Goal: Contribute content: Add original content to the website for others to see

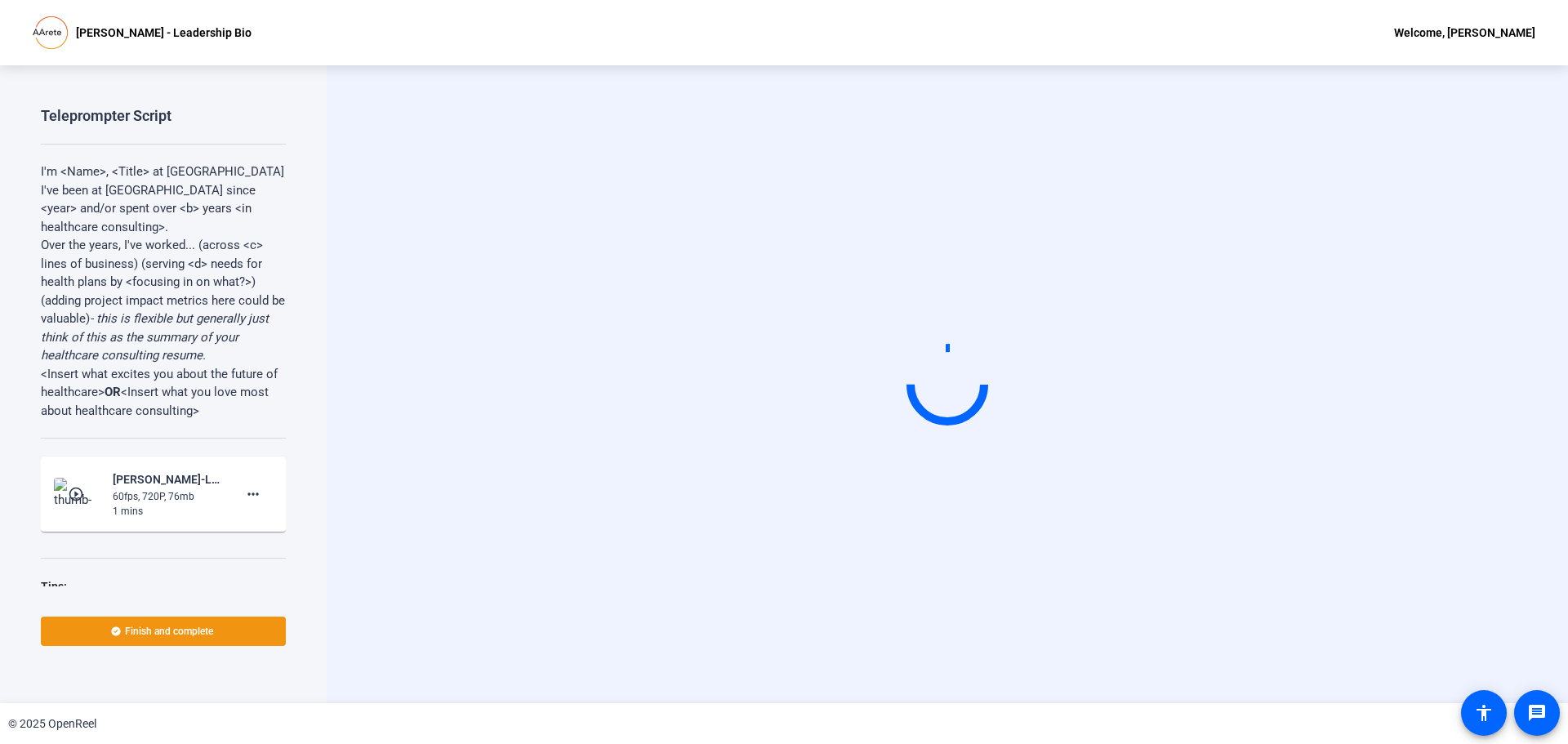
drag, startPoint x: 345, startPoint y: 521, endPoint x: 345, endPoint y: 512, distance: 9.0
click at [345, 521] on div "Start Recording person Hide Overlay flip Flip Camera article Teleprompter Camera" at bounding box center [947, 384] width 1242 height 638
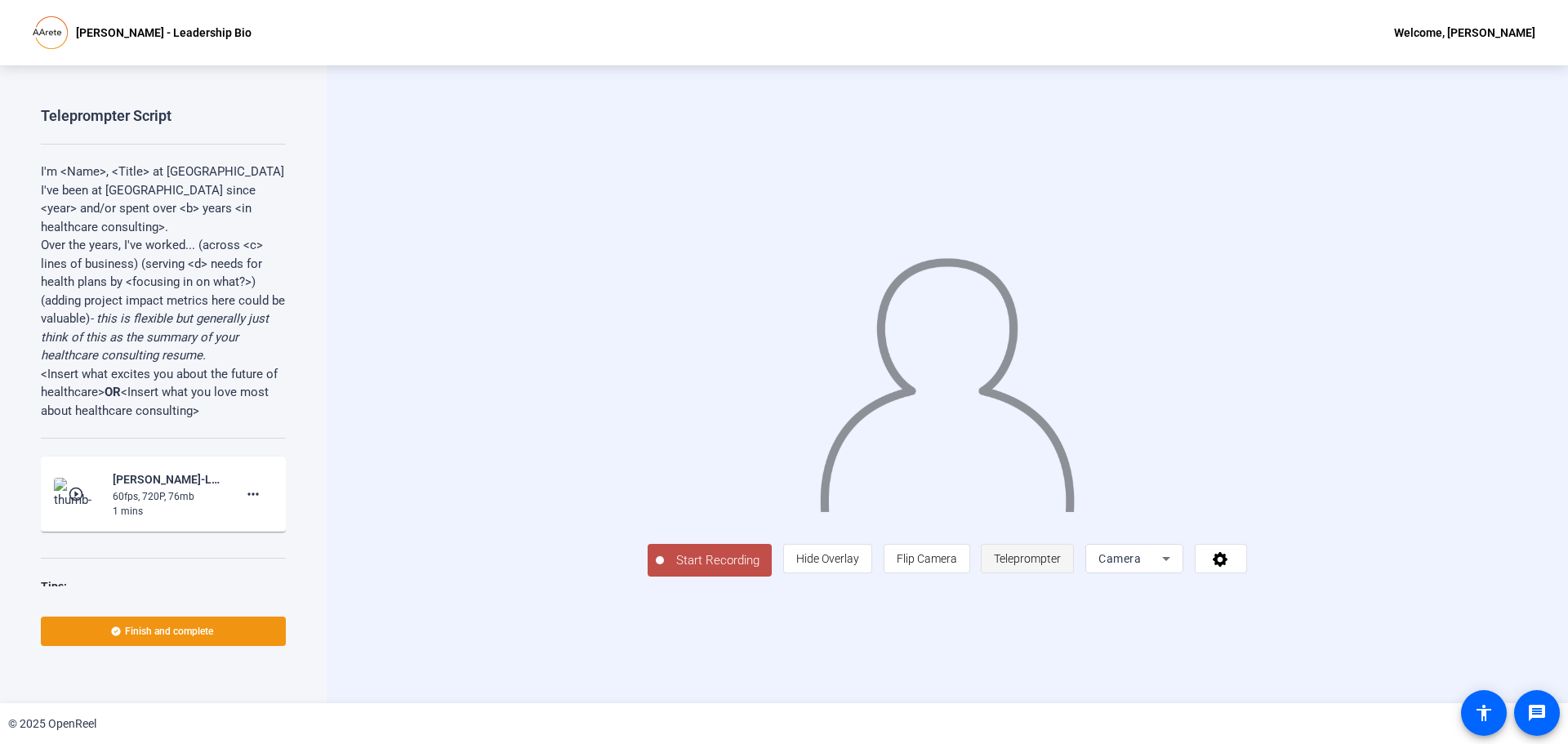
click at [1060, 575] on span "Teleprompter" at bounding box center [1027, 558] width 67 height 31
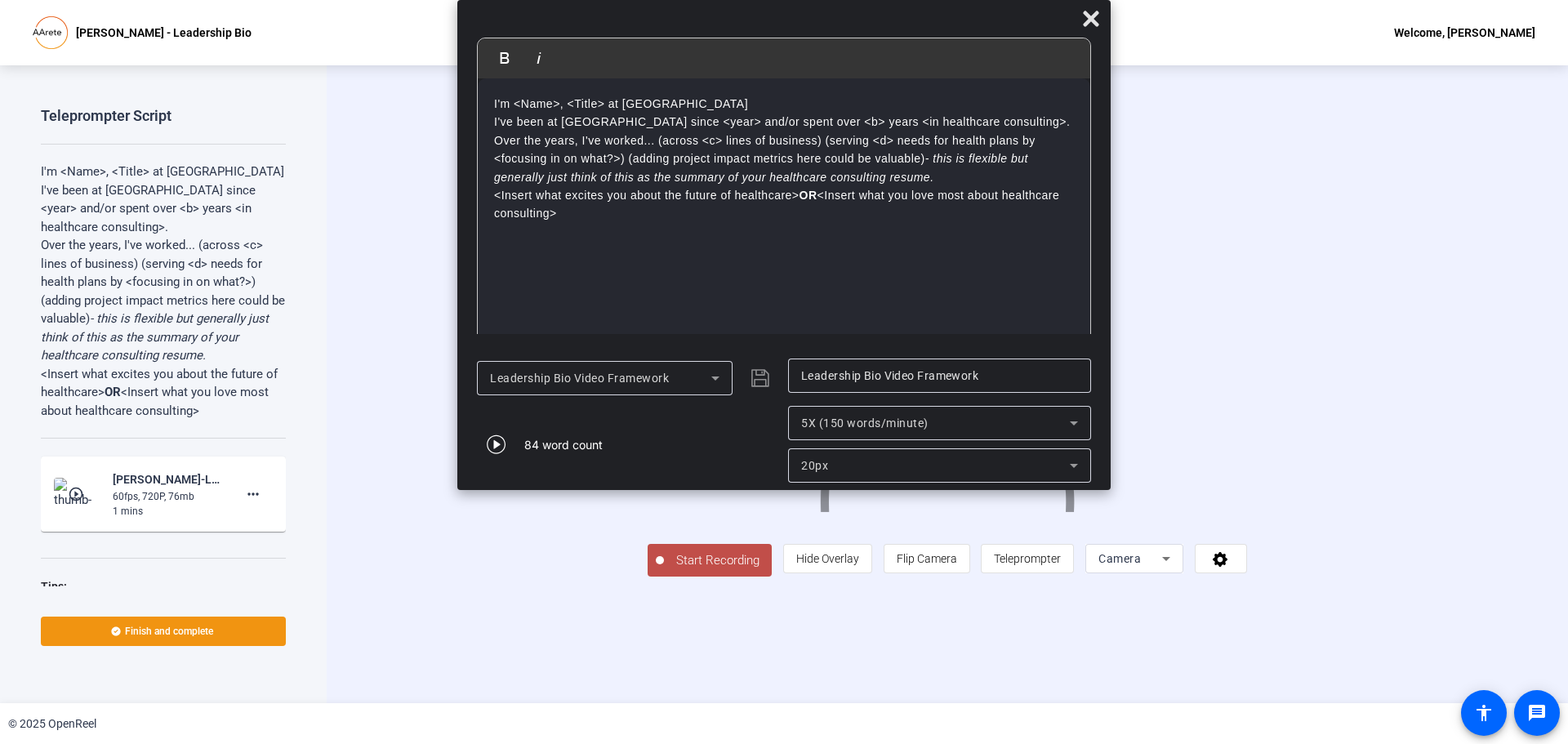
drag, startPoint x: 488, startPoint y: 102, endPoint x: 571, endPoint y: 246, distance: 166.2
click at [571, 246] on div "I'm <Name>, <Title> at [GEOGRAPHIC_DATA] I've been at [GEOGRAPHIC_DATA] since <…" at bounding box center [784, 213] width 613 height 269
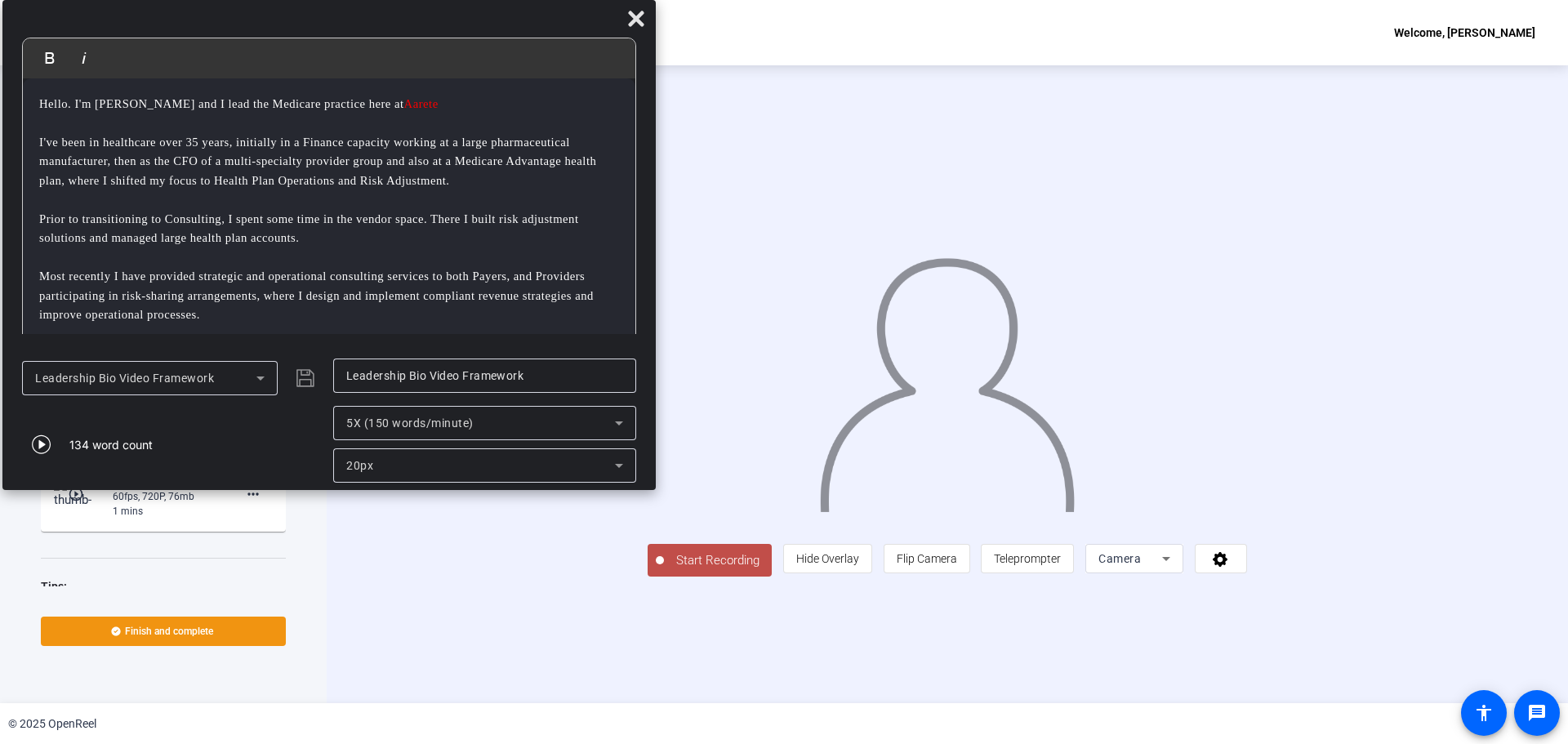
drag, startPoint x: 758, startPoint y: 17, endPoint x: 302, endPoint y: -93, distance: 469.1
click at [302, 0] on html "Accessibility Screen-Reader Guide, Feedback, and Issue Reporting | New window […" at bounding box center [784, 372] width 1568 height 744
click at [257, 376] on icon at bounding box center [260, 378] width 20 height 20
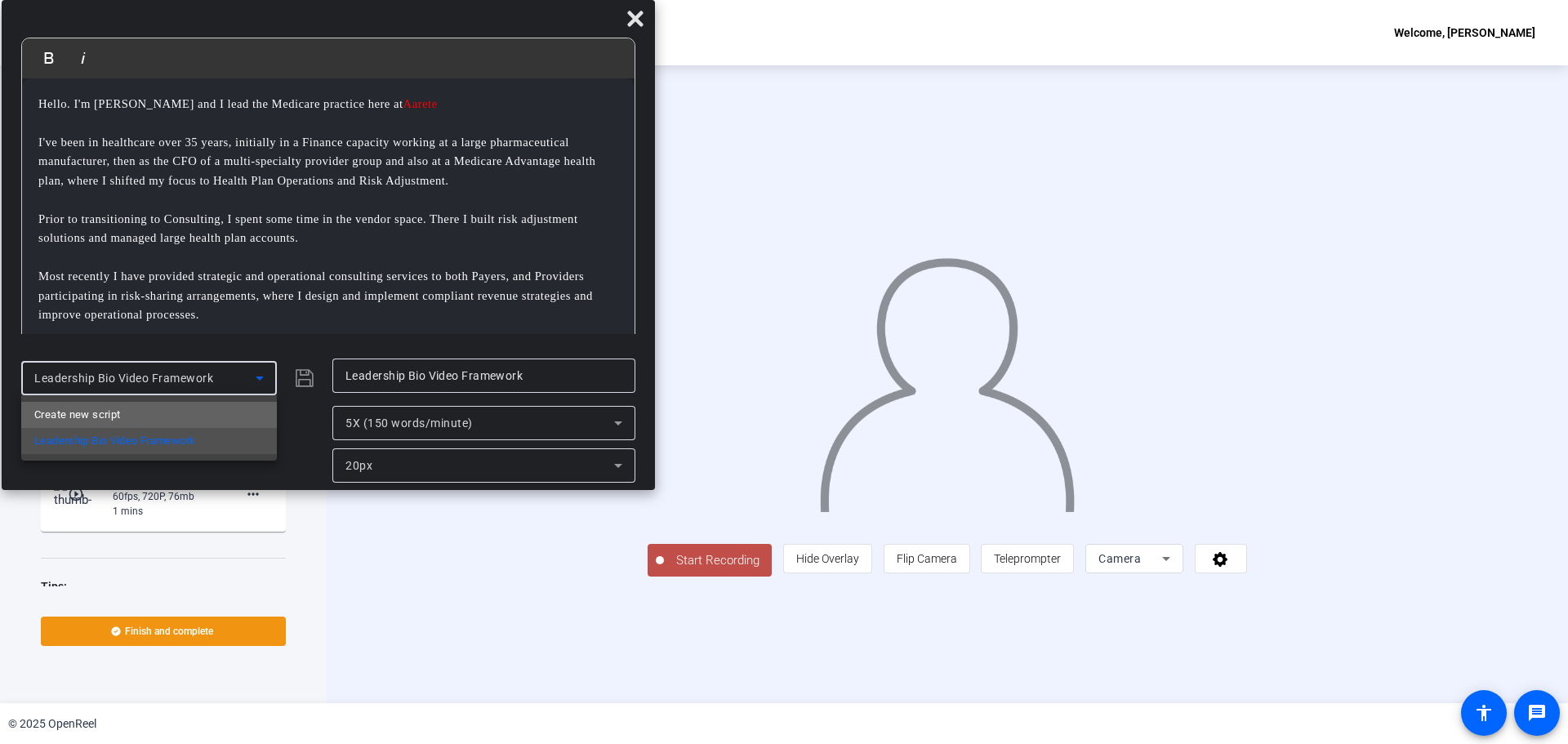
click at [133, 416] on mat-option "Create new script" at bounding box center [149, 415] width 256 height 26
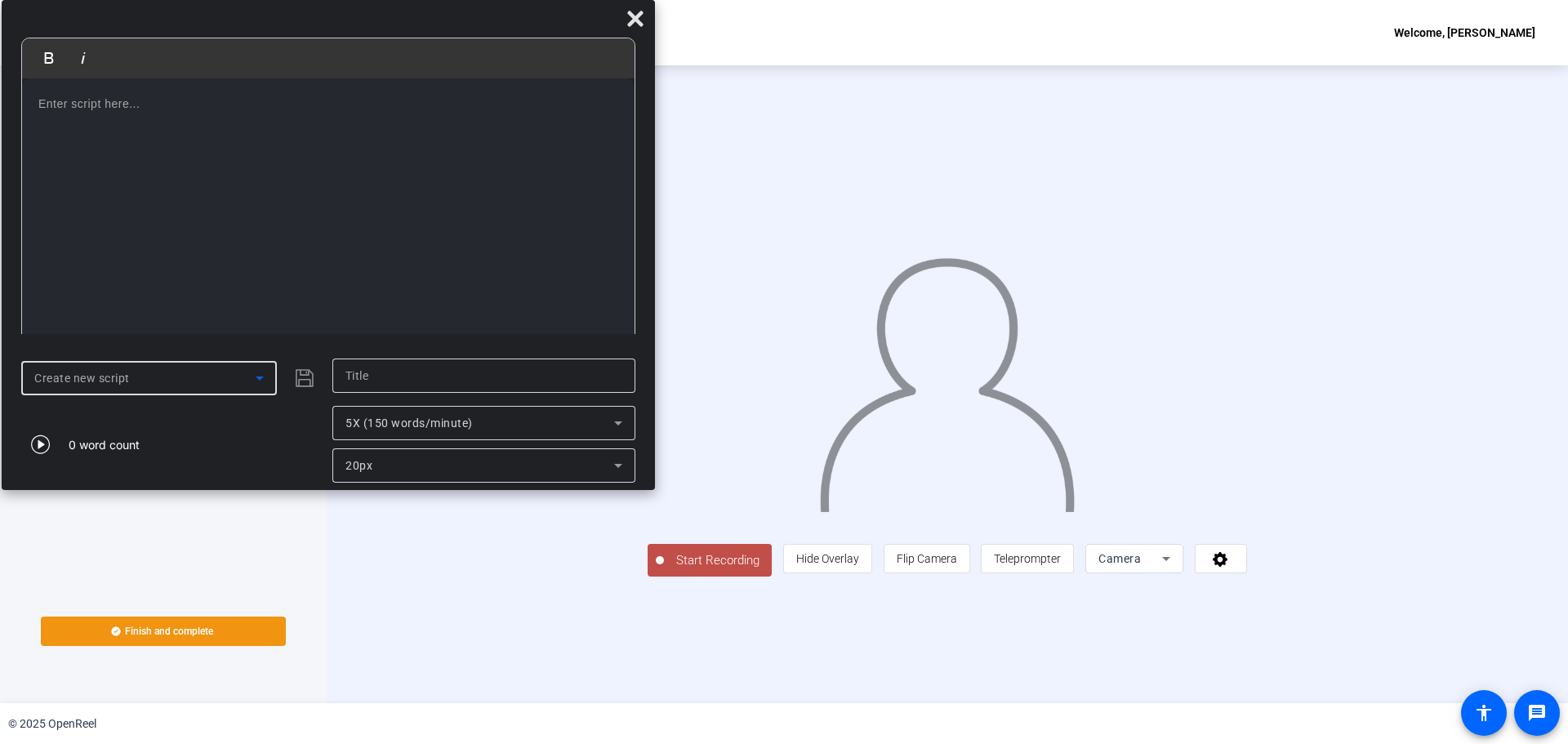
click at [103, 106] on p at bounding box center [328, 103] width 580 height 18
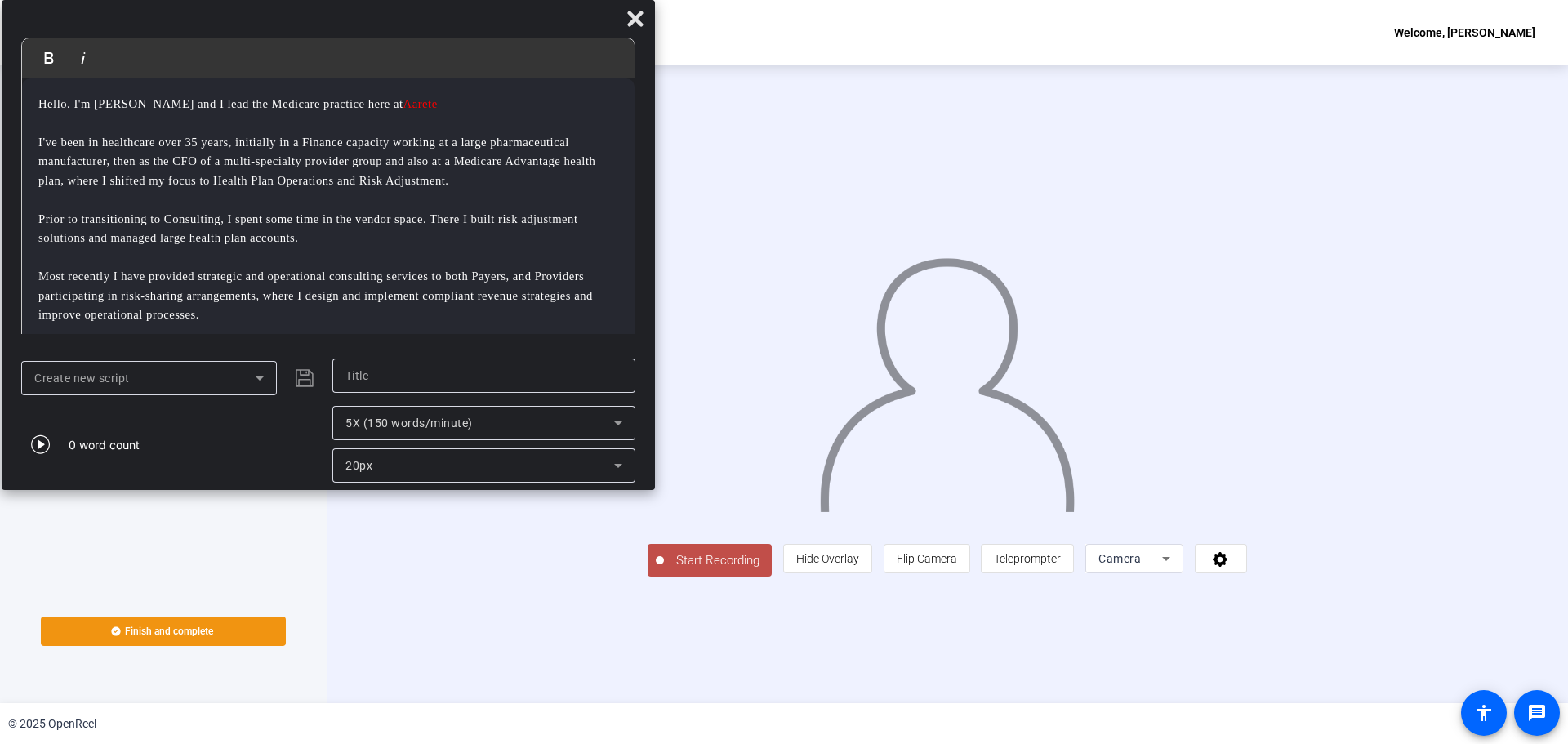
click at [398, 377] on input "text" at bounding box center [483, 376] width 276 height 20
type input "Managing Director"
click at [664, 570] on span "Start Recording" at bounding box center [717, 560] width 108 height 19
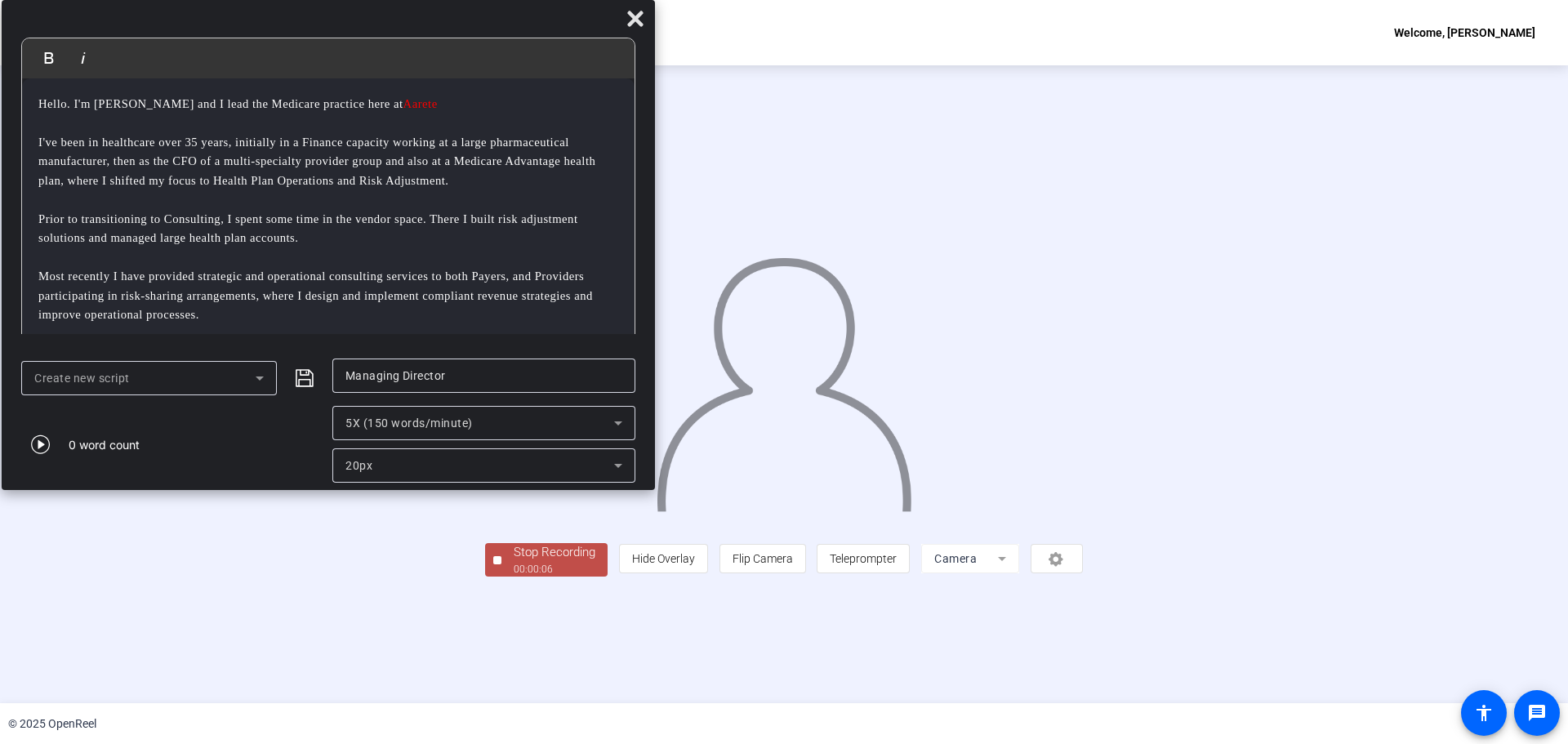
click at [514, 576] on div "00:00:06" at bounding box center [555, 569] width 82 height 14
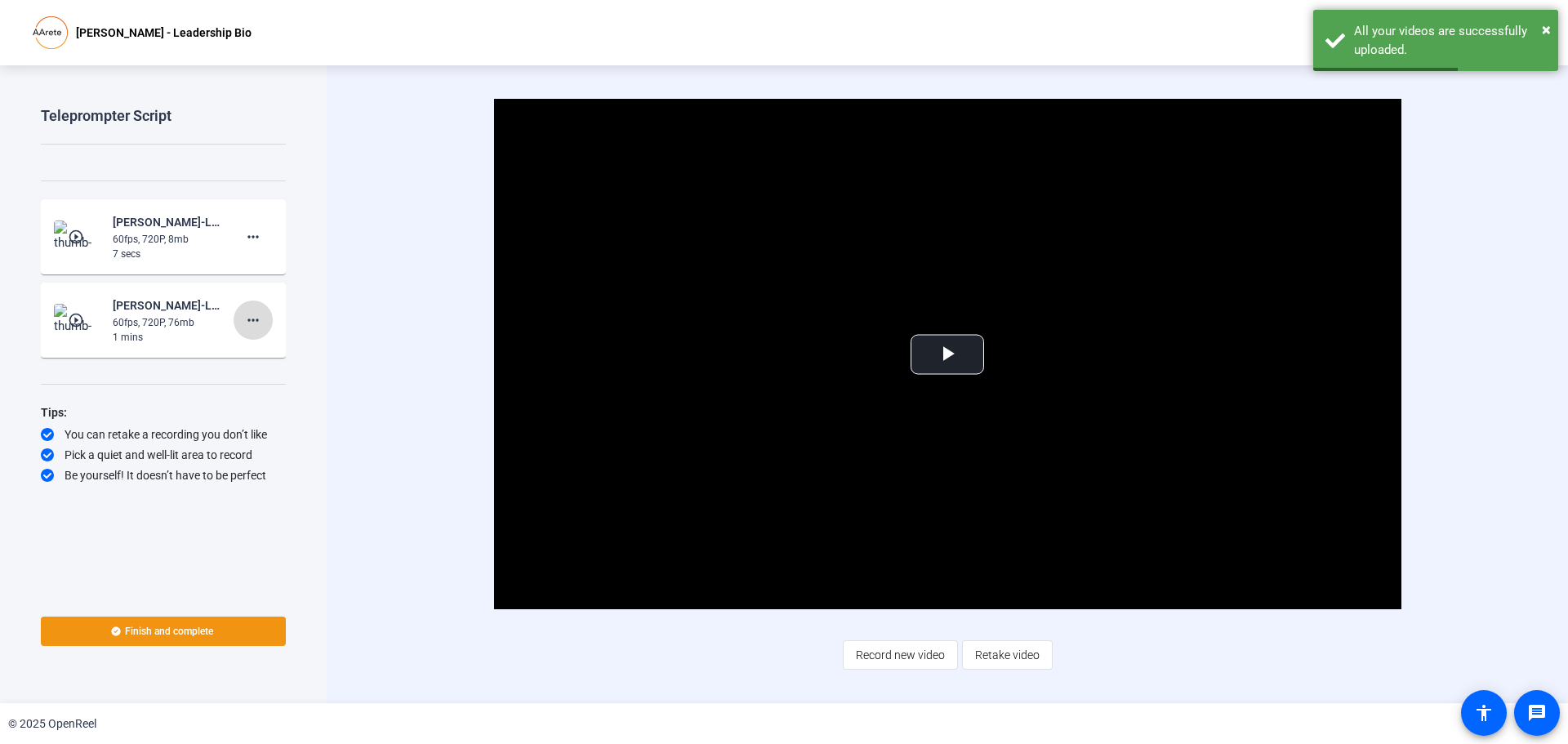
click at [255, 320] on mat-icon "more_horiz" at bounding box center [253, 320] width 20 height 20
click at [259, 351] on span "Delete clip" at bounding box center [279, 354] width 65 height 20
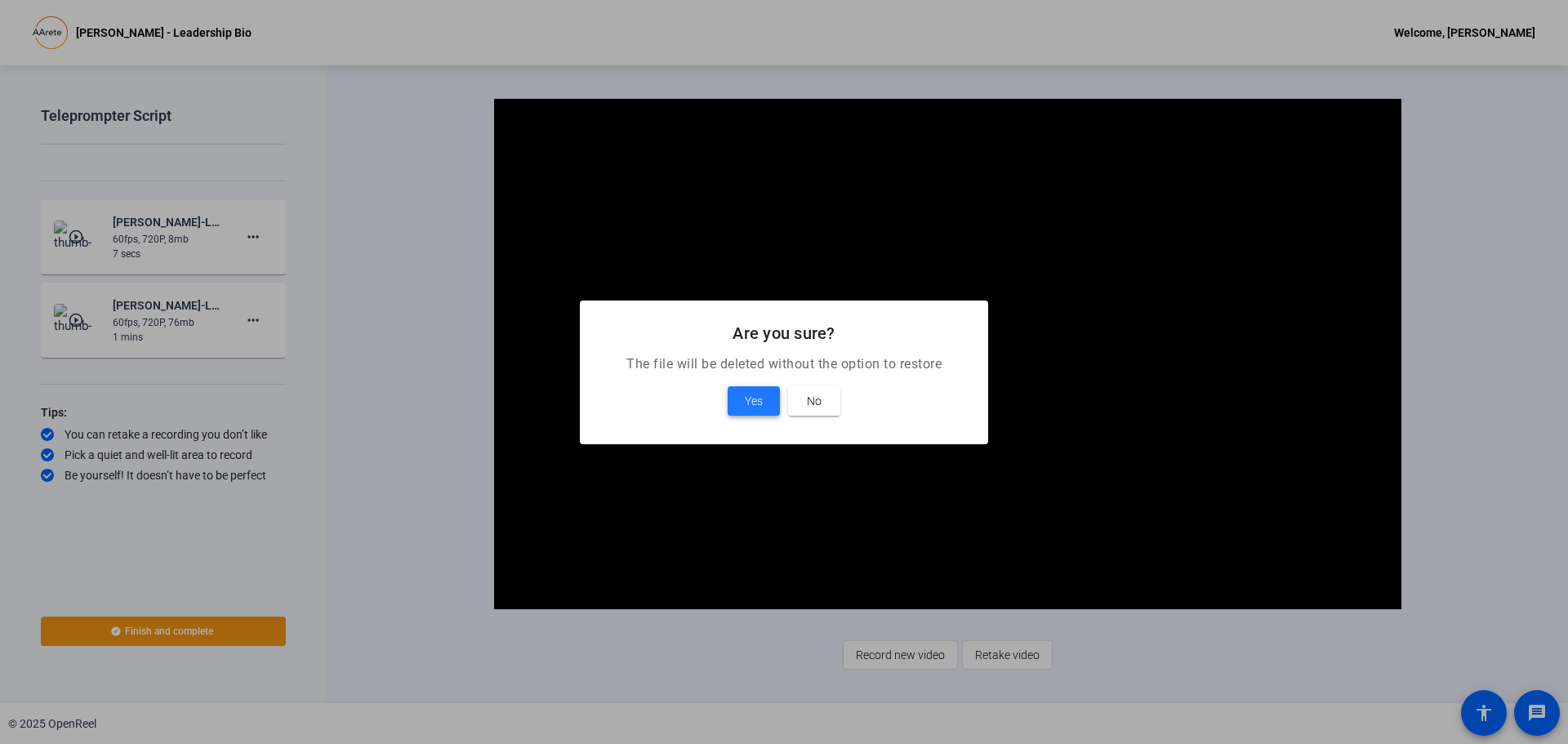
click at [747, 401] on span "Yes" at bounding box center [754, 401] width 18 height 20
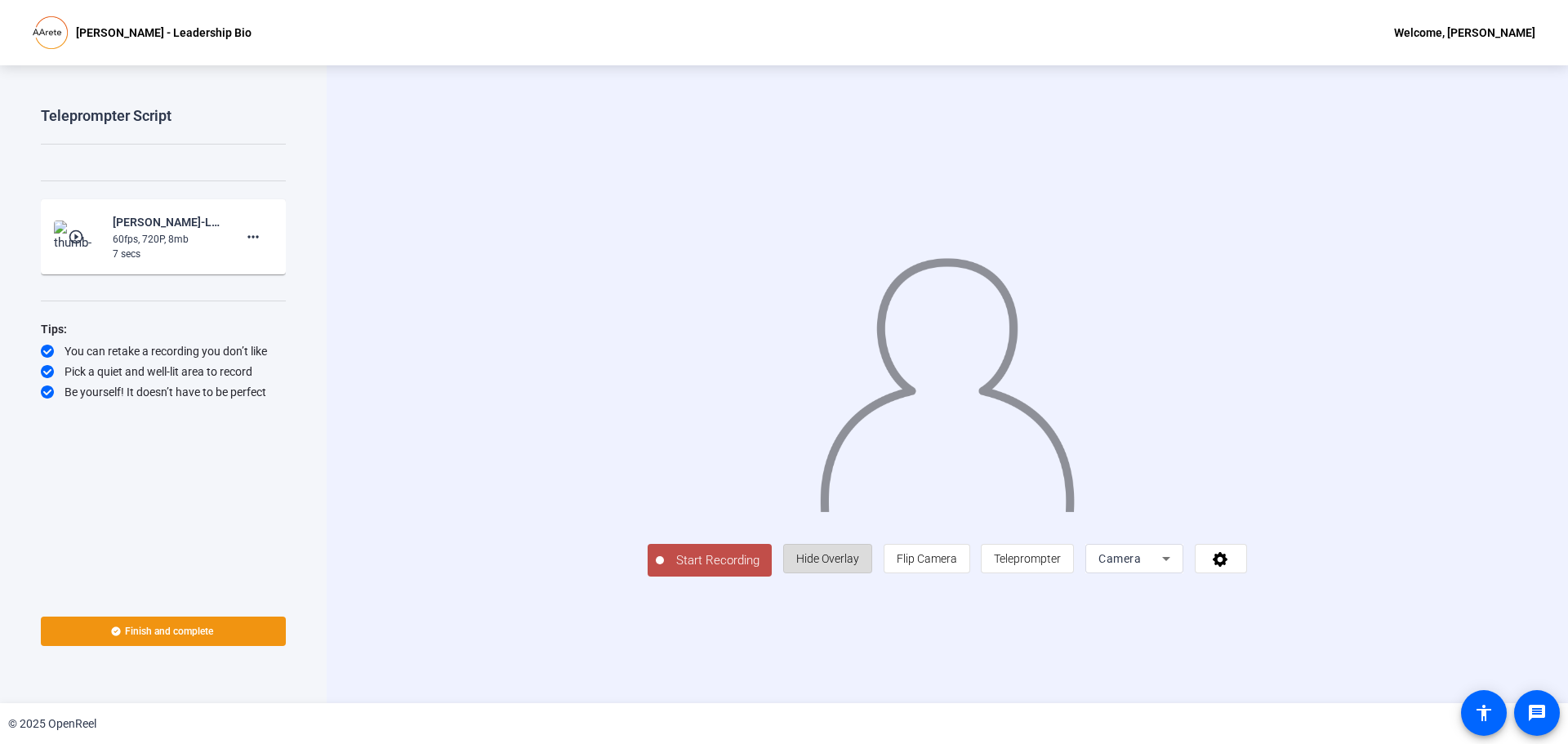
click at [859, 566] on span "Hide Overlay" at bounding box center [828, 558] width 63 height 13
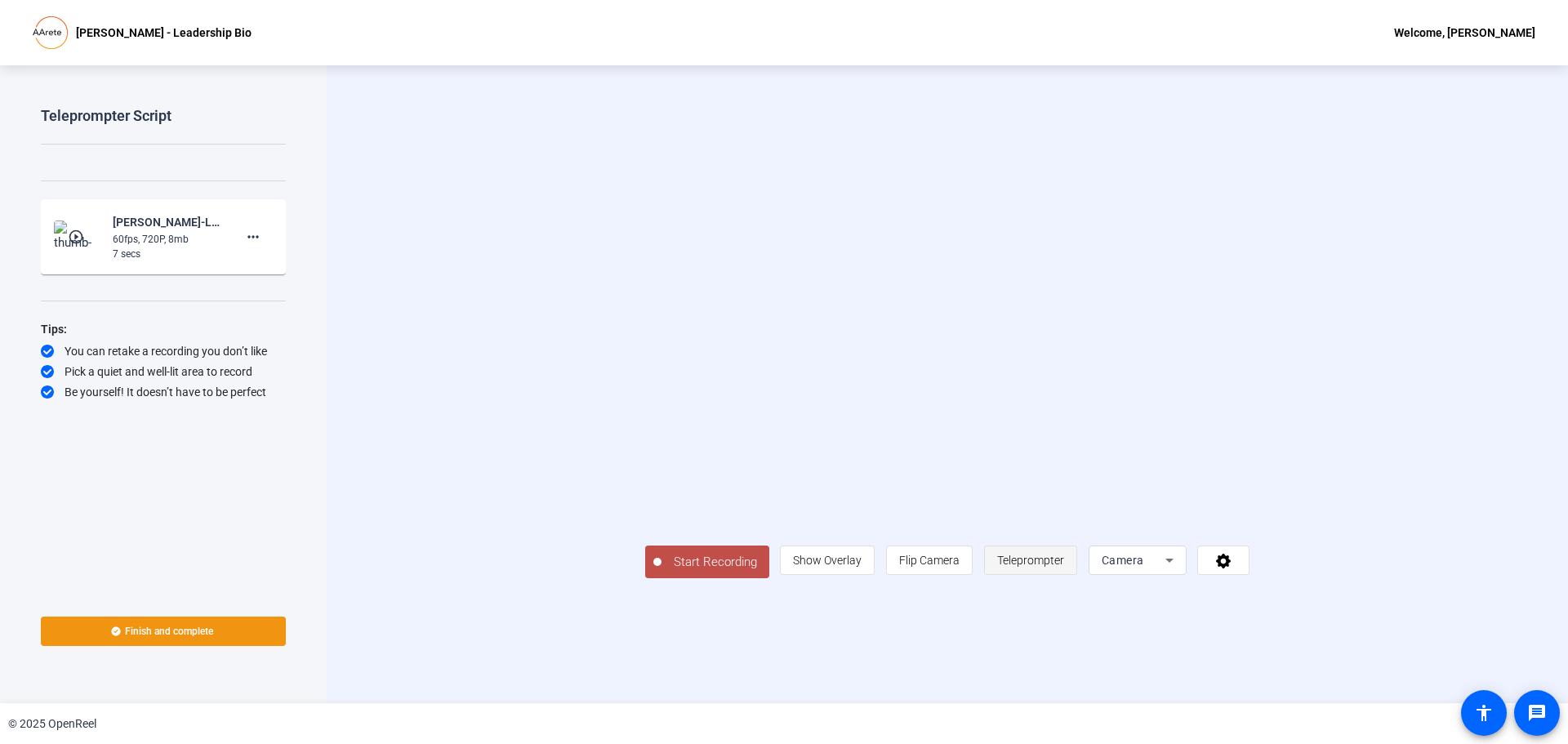
click at [1064, 566] on span "Teleprompter" at bounding box center [1030, 560] width 67 height 13
click at [167, 113] on div "Teleprompter Script" at bounding box center [106, 116] width 131 height 20
click at [1064, 566] on span "Teleprompter" at bounding box center [1030, 560] width 67 height 13
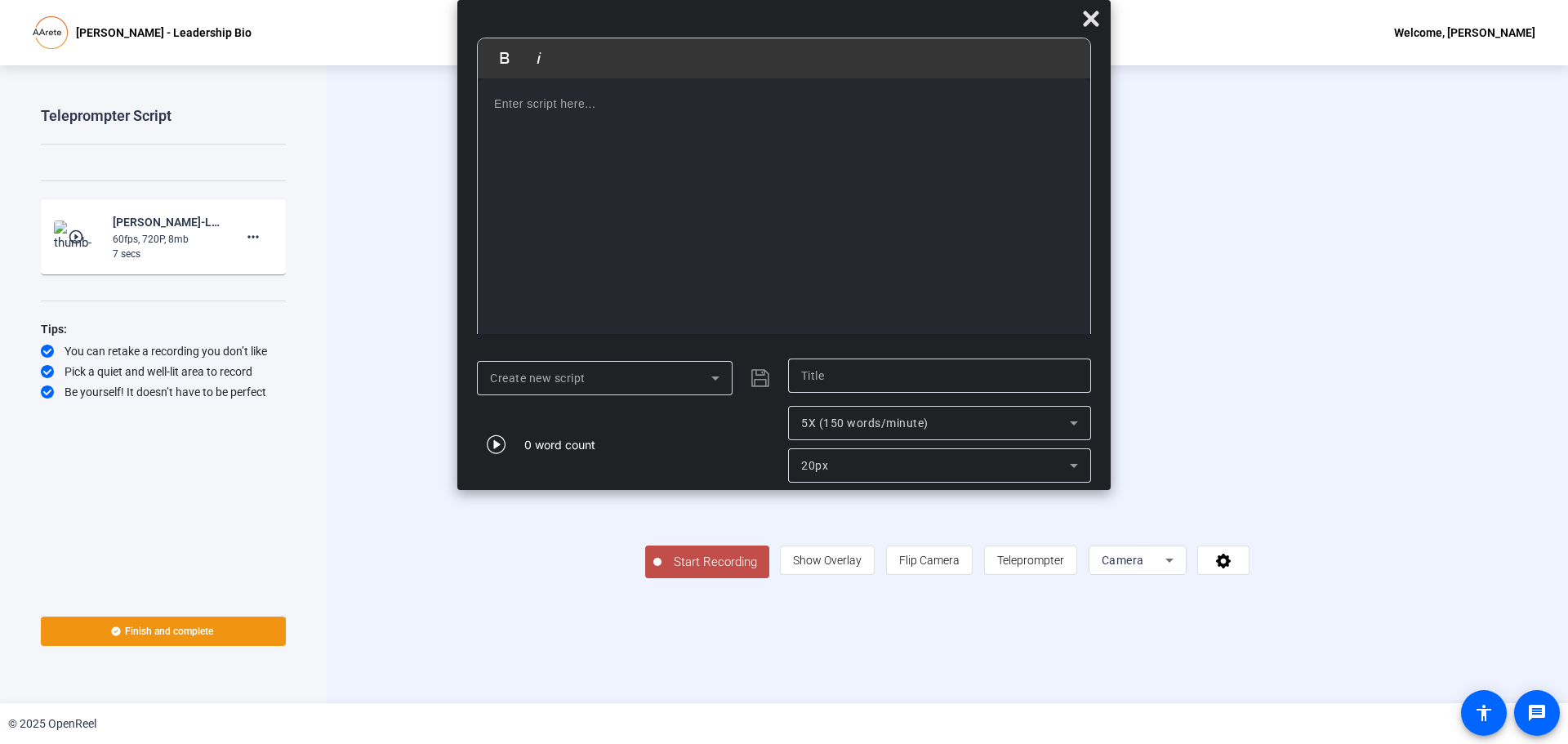
click at [498, 101] on p at bounding box center [784, 103] width 580 height 18
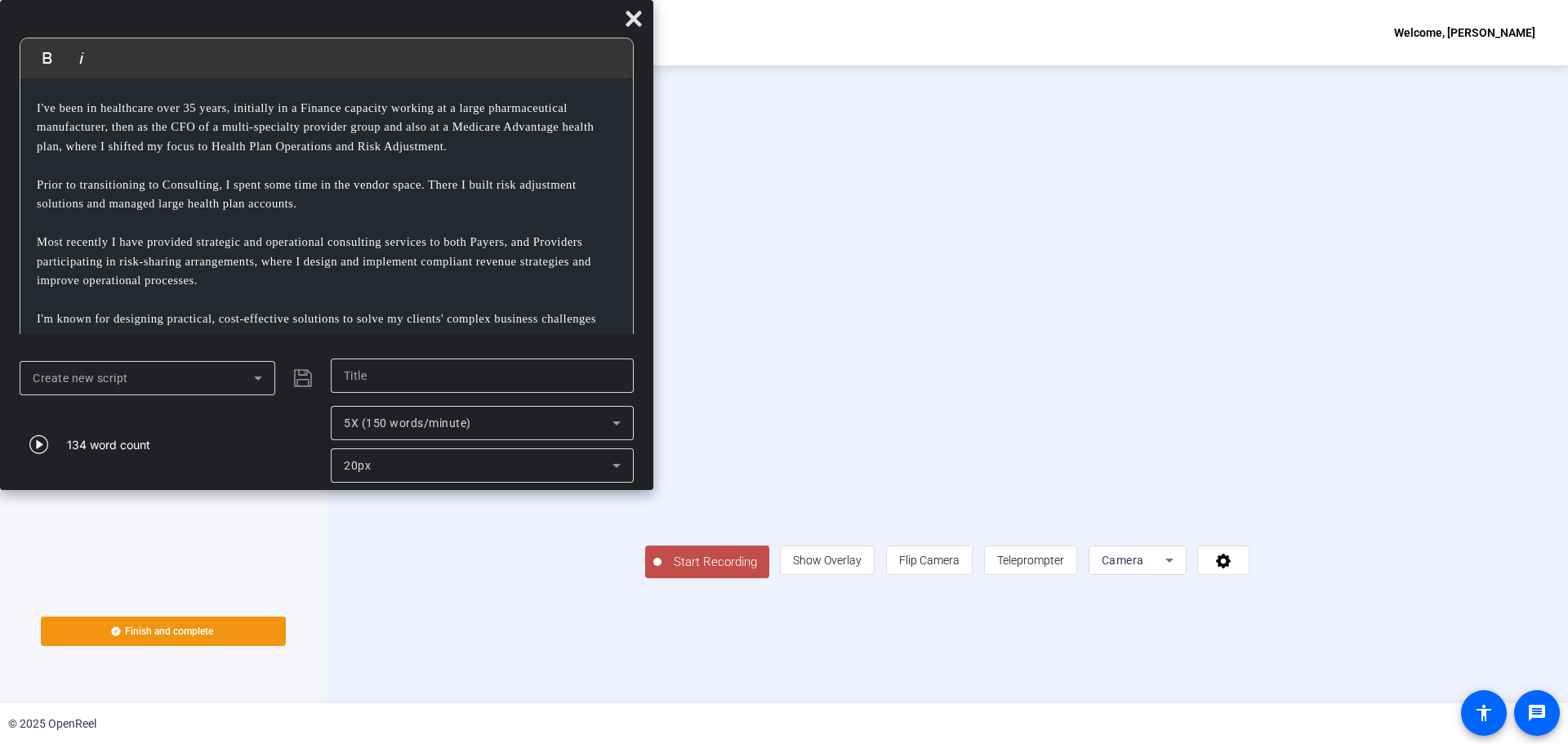
drag, startPoint x: 708, startPoint y: 15, endPoint x: 231, endPoint y: -19, distance: 478.2
click at [231, 0] on html "Accessibility Screen-Reader Guide, Feedback, and Issue Reporting | New window […" at bounding box center [784, 372] width 1568 height 744
click at [409, 383] on input "text" at bounding box center [482, 376] width 276 height 20
type input "Managing Director"
click at [862, 566] on span "Show Overlay" at bounding box center [827, 560] width 69 height 13
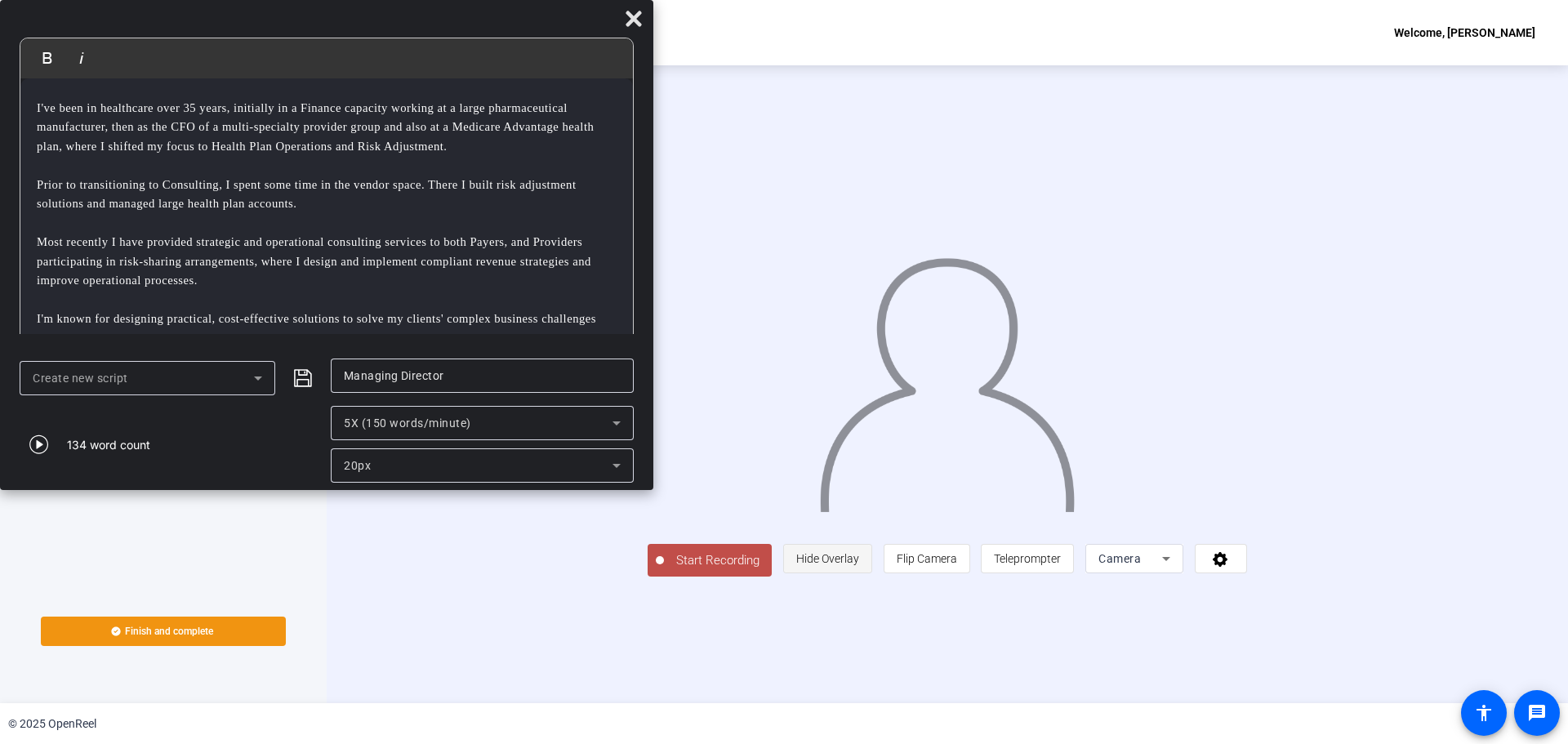
click at [859, 566] on span "Hide Overlay" at bounding box center [828, 558] width 63 height 13
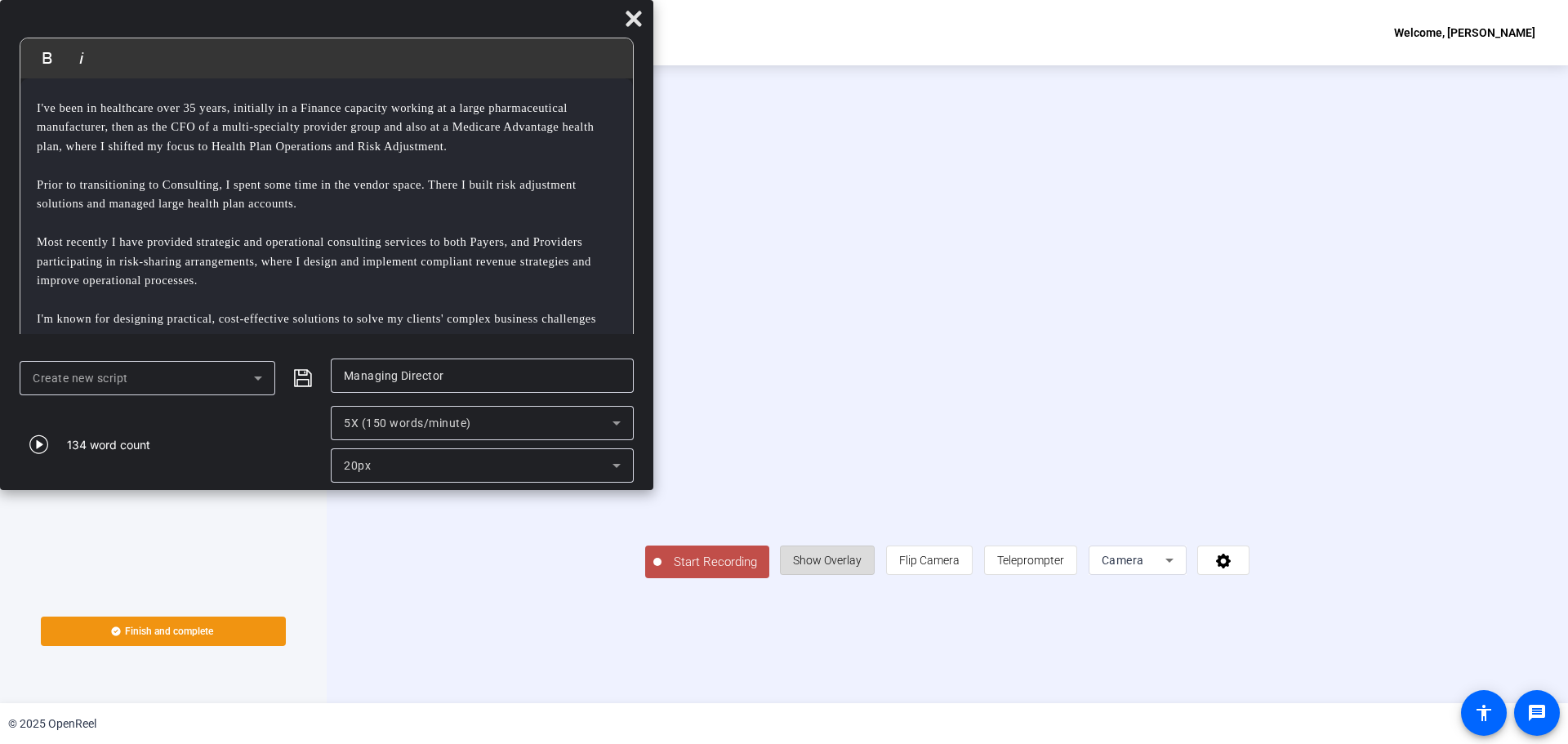
click at [862, 566] on span "Show Overlay" at bounding box center [827, 560] width 69 height 13
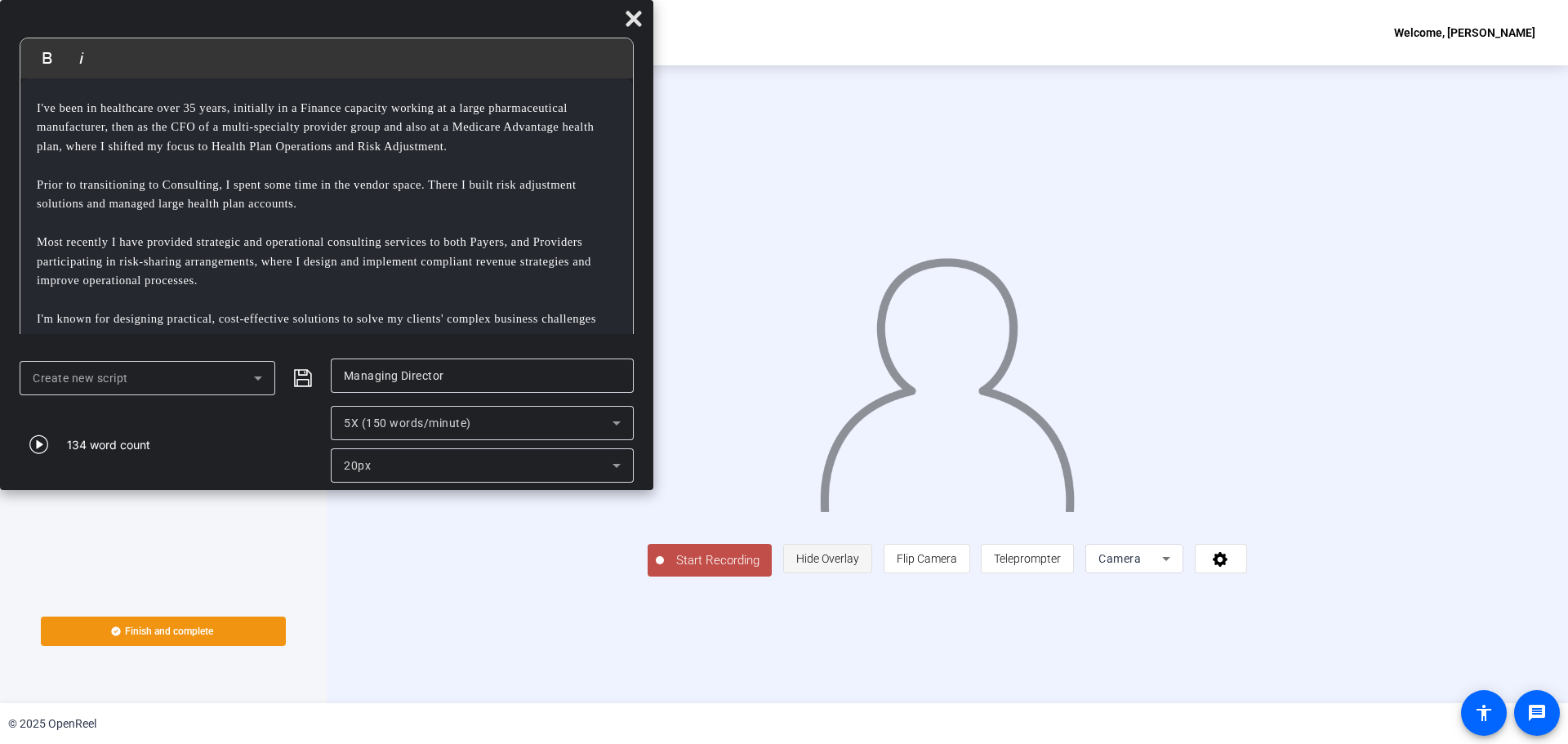
click at [859, 566] on span "Hide Overlay" at bounding box center [828, 558] width 63 height 13
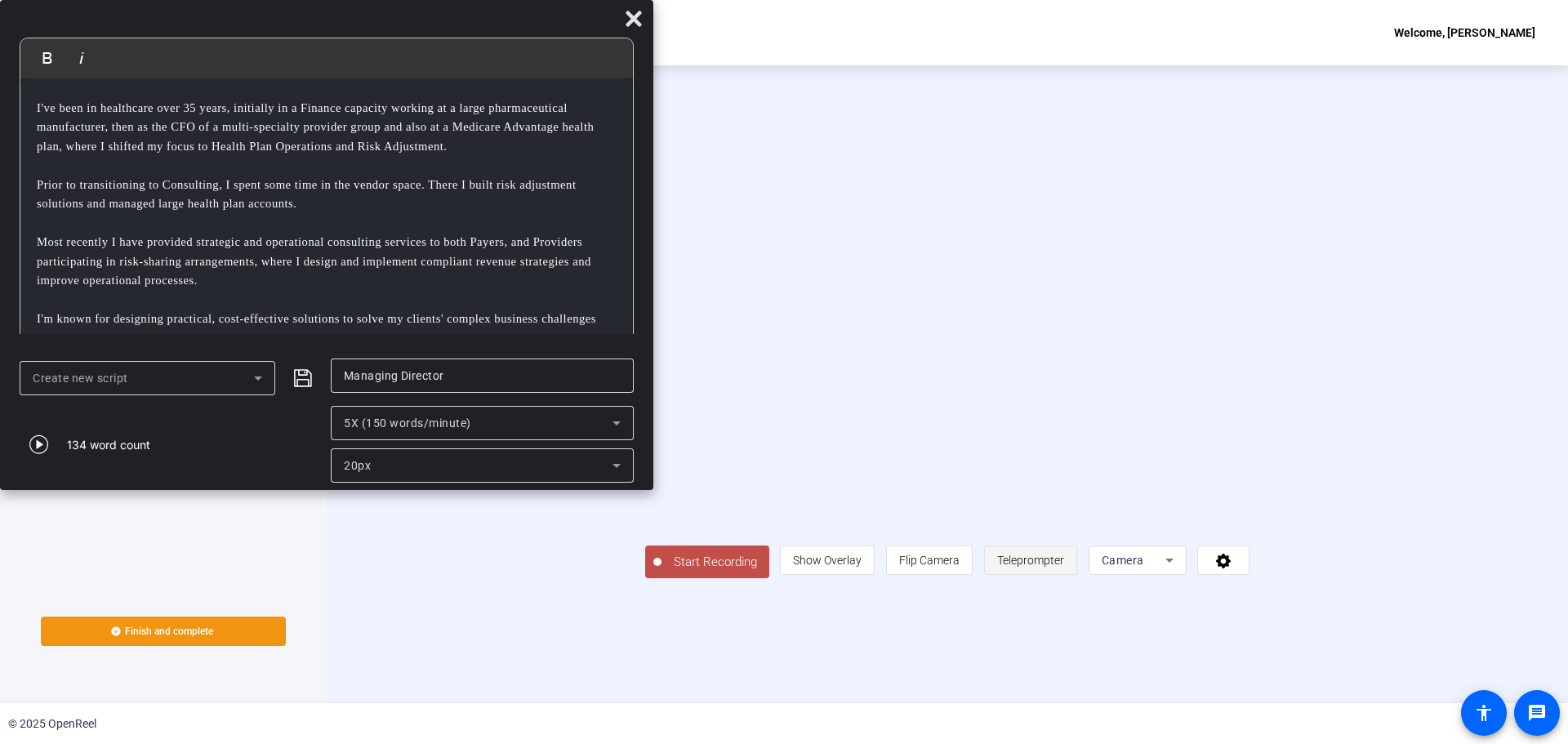
click at [1064, 566] on span "Teleprompter" at bounding box center [1030, 560] width 67 height 13
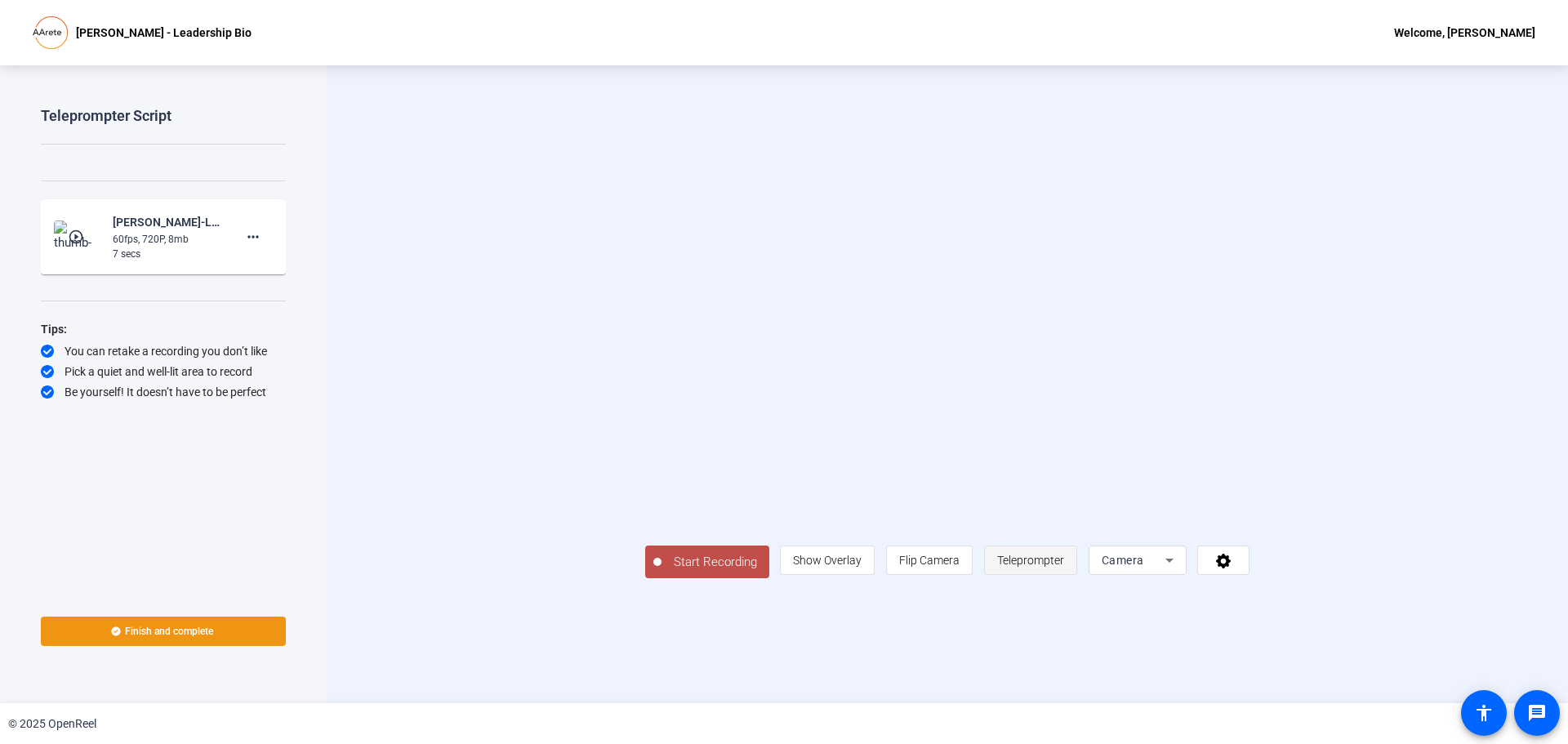
click at [1064, 576] on span "Teleprompter" at bounding box center [1030, 560] width 67 height 31
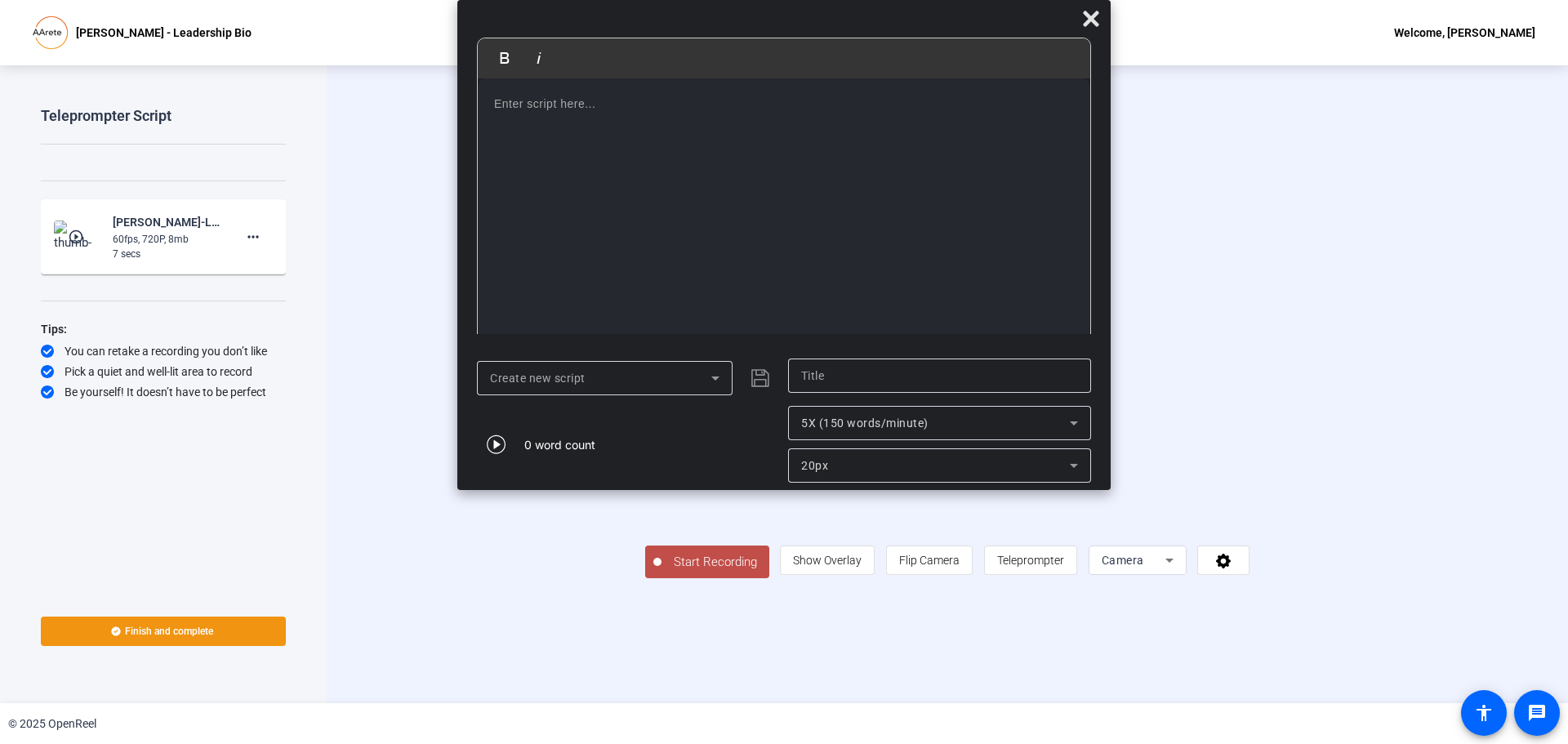
click at [519, 112] on p at bounding box center [784, 103] width 580 height 18
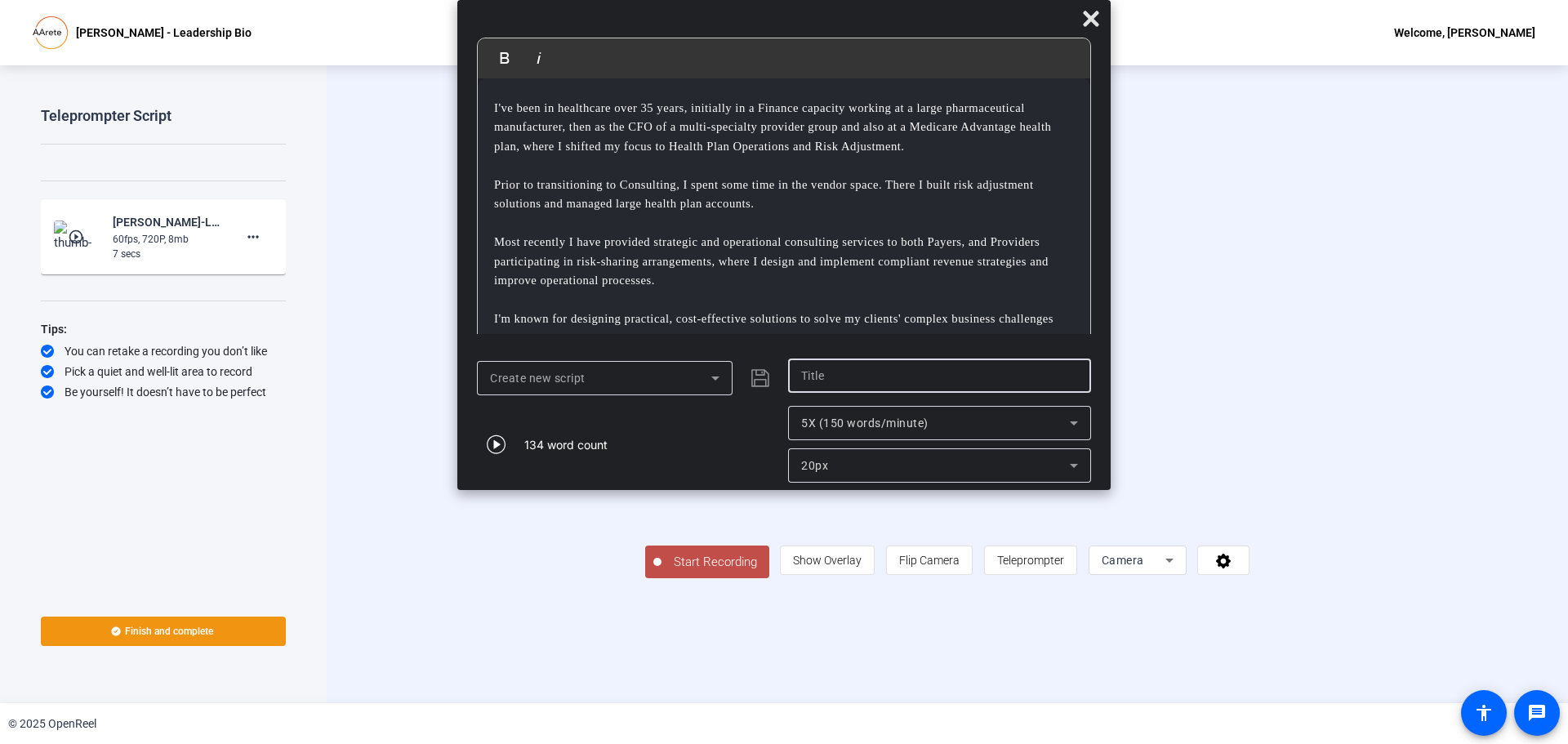
click at [836, 369] on input "text" at bounding box center [939, 376] width 276 height 20
type input "Managing Director"
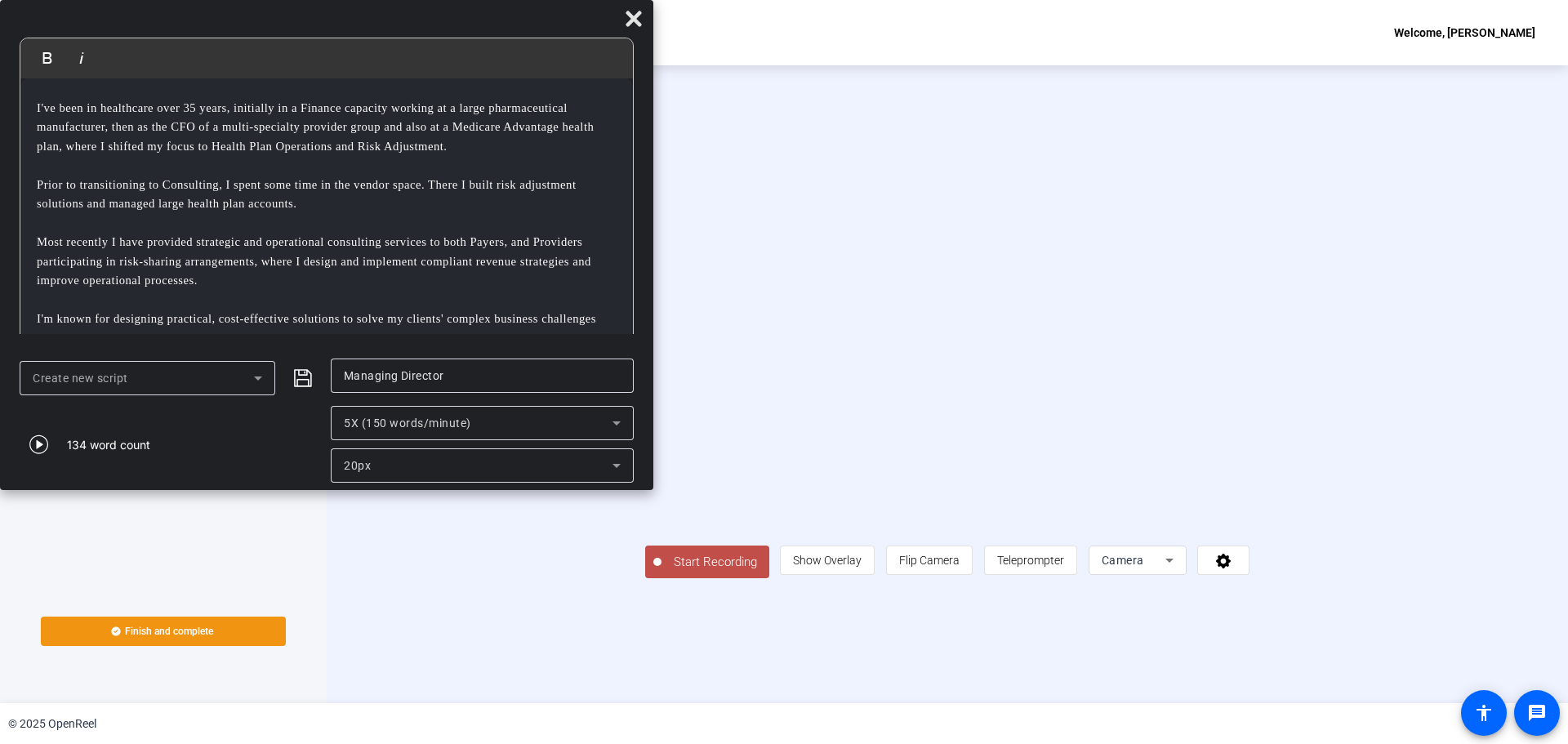
drag, startPoint x: 763, startPoint y: 13, endPoint x: 280, endPoint y: -19, distance: 484.1
click at [280, 0] on html "Accessibility Screen-Reader Guide, Feedback, and Issue Reporting | New window […" at bounding box center [784, 372] width 1568 height 744
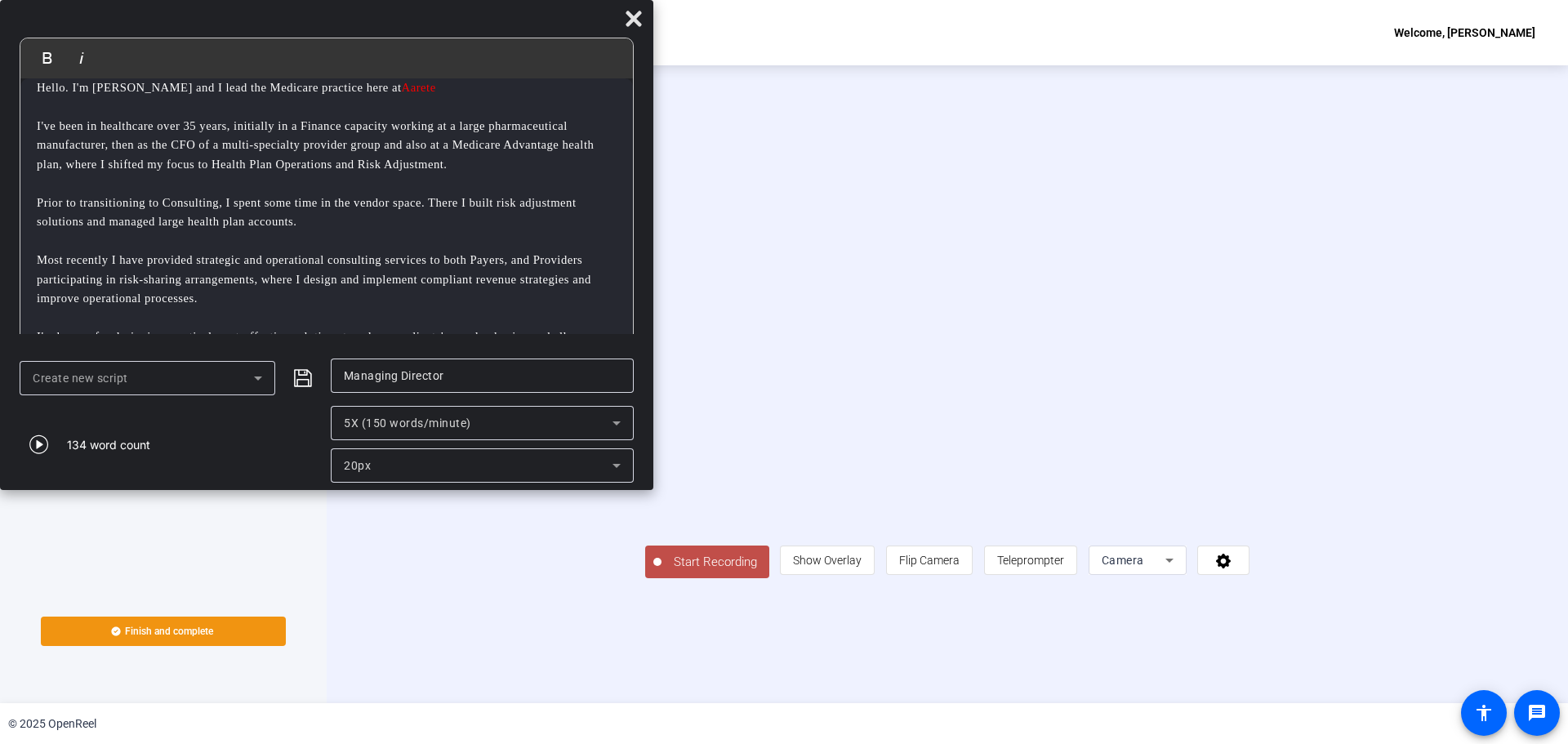
scroll to position [0, 0]
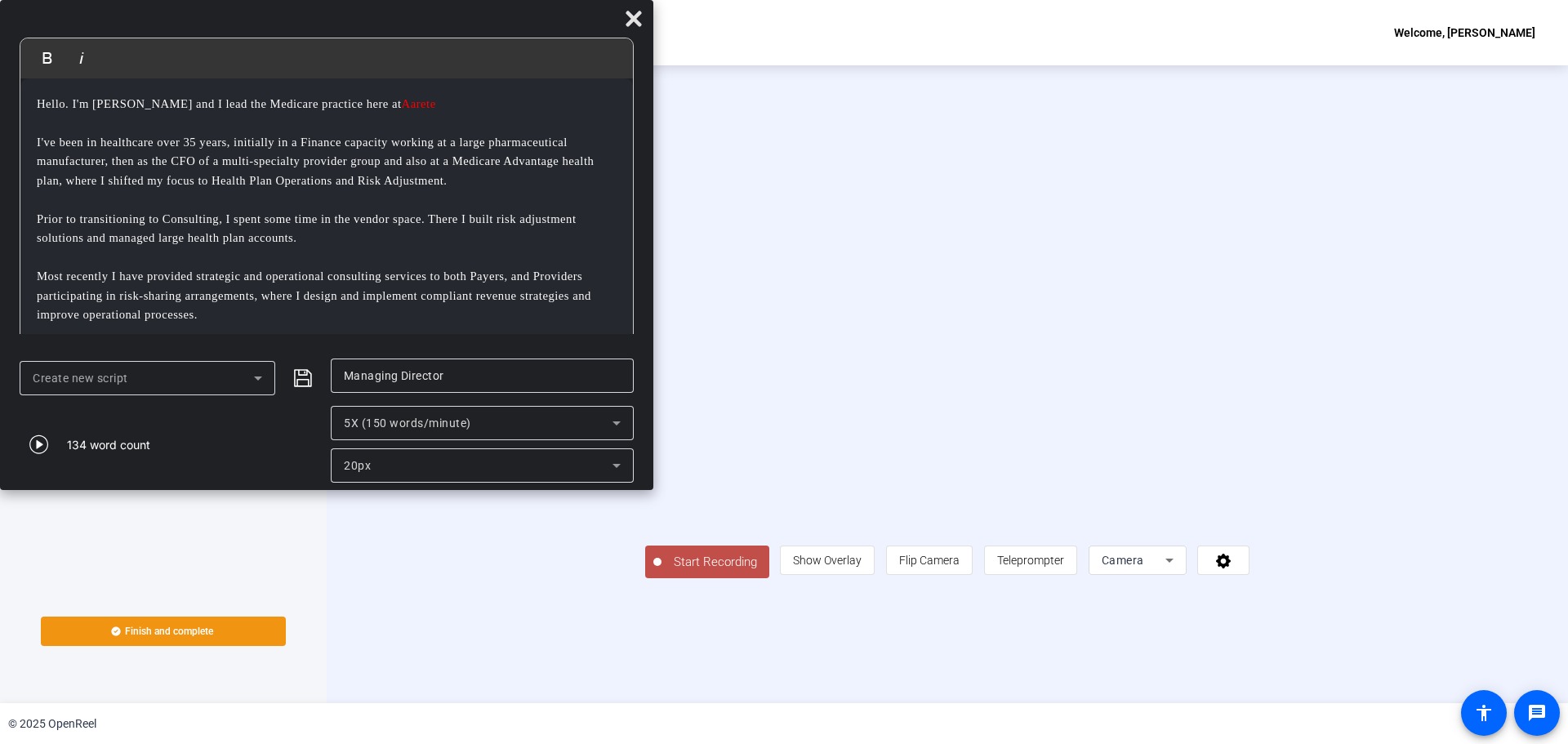
click at [662, 572] on span "Start Recording" at bounding box center [715, 562] width 108 height 19
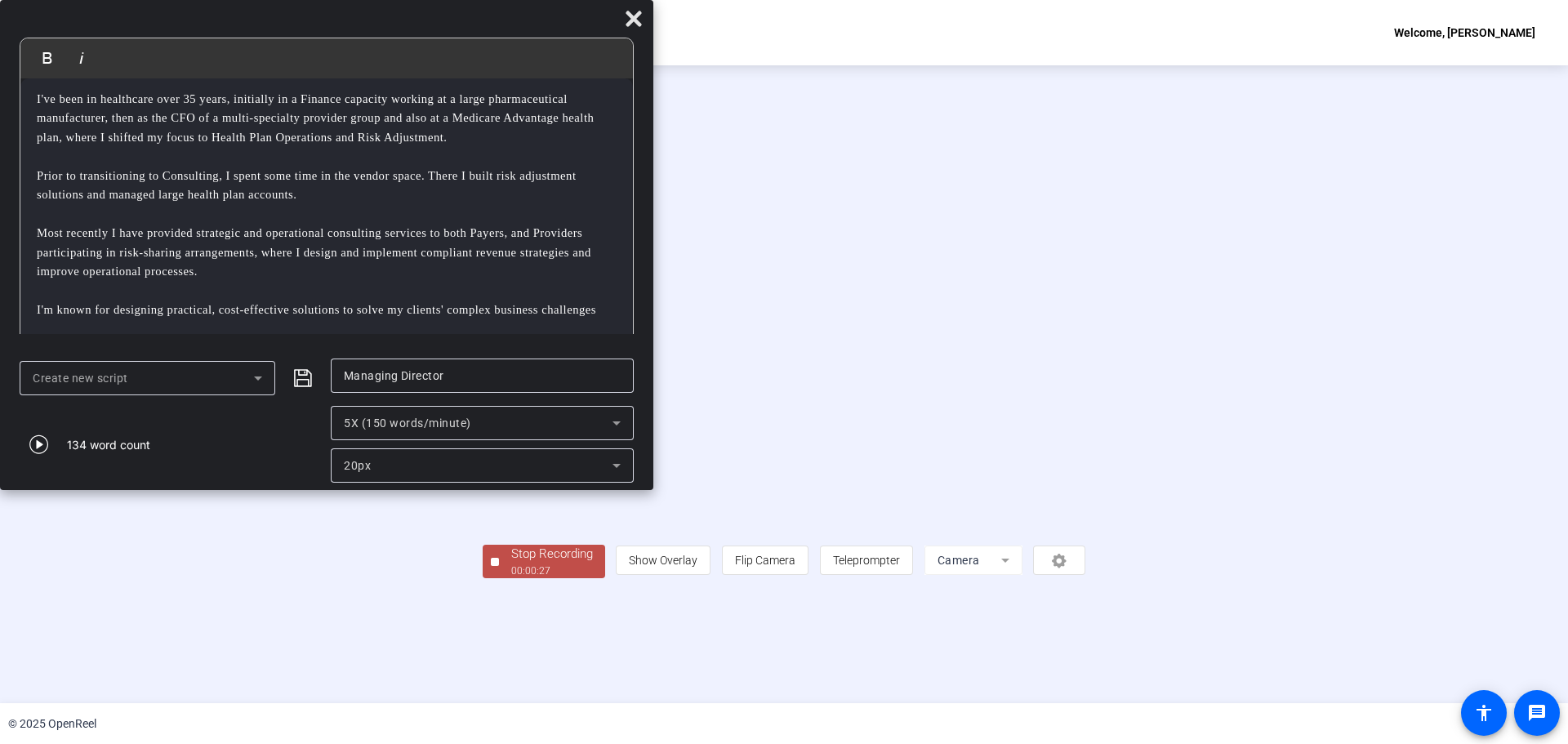
scroll to position [50, 0]
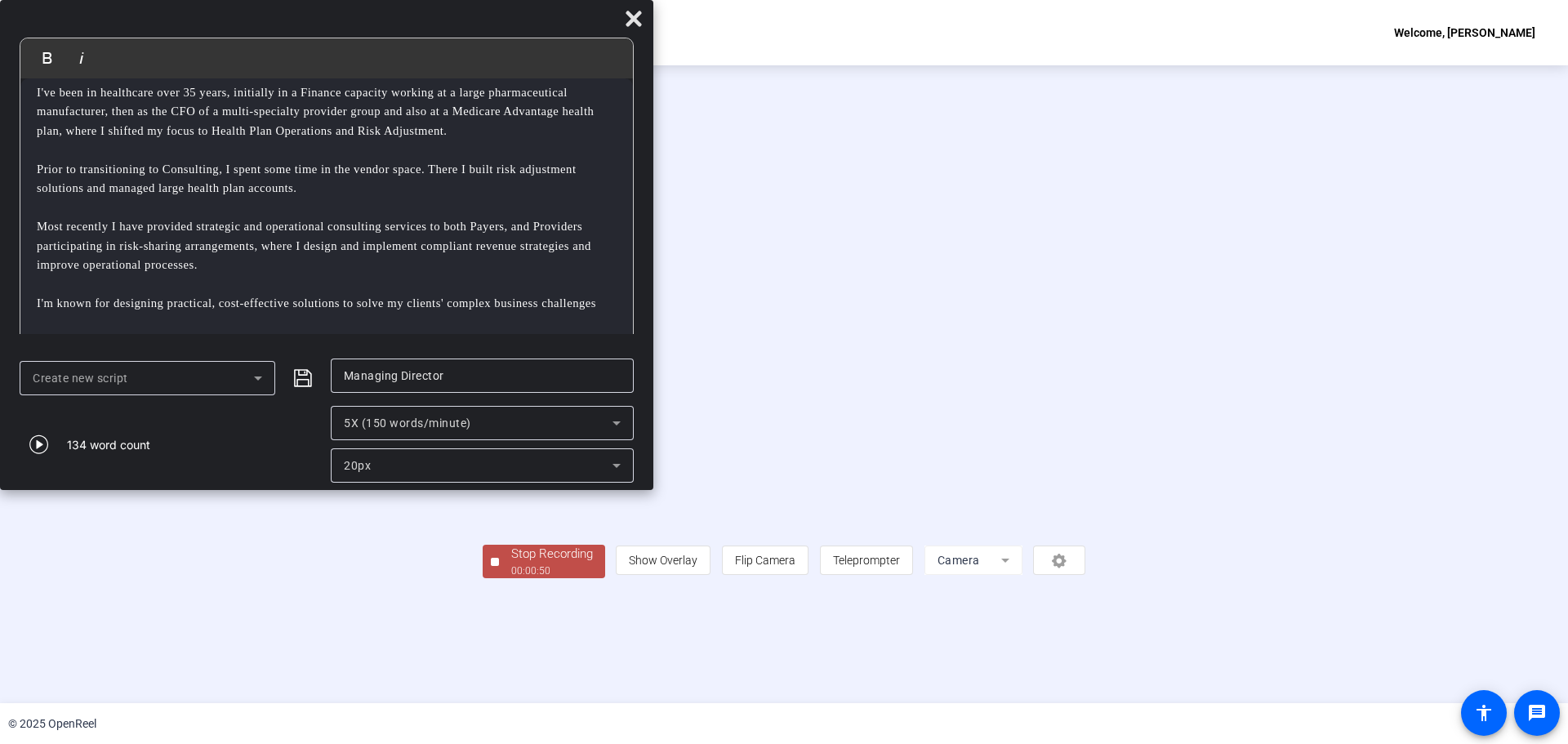
click at [520, 273] on p "Most recently I have provided strategic and operational consulting services to …" at bounding box center [326, 246] width 580 height 57
click at [511, 564] on div "Stop Recording" at bounding box center [552, 554] width 82 height 19
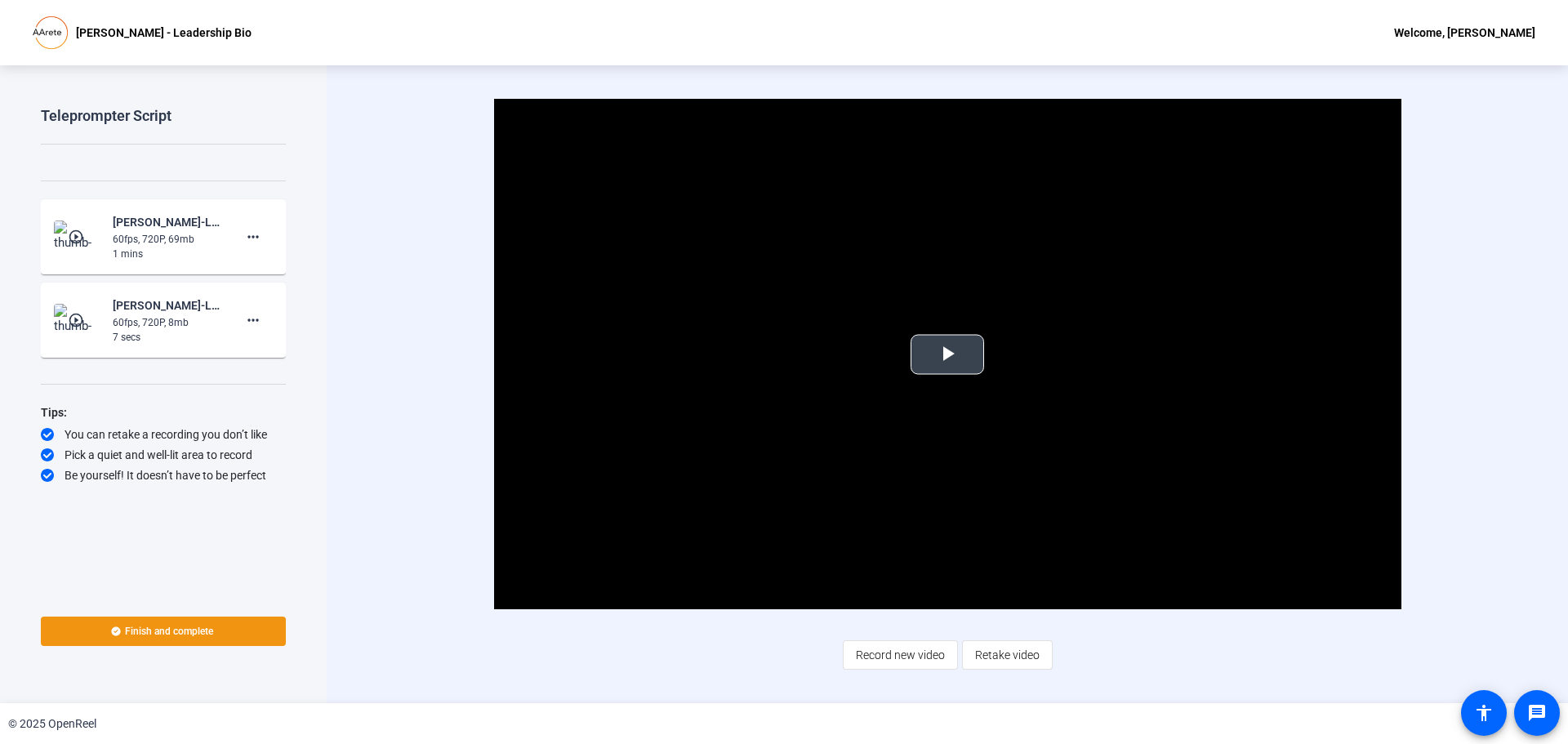
click at [947, 354] on span "Video Player" at bounding box center [947, 354] width 0 height 0
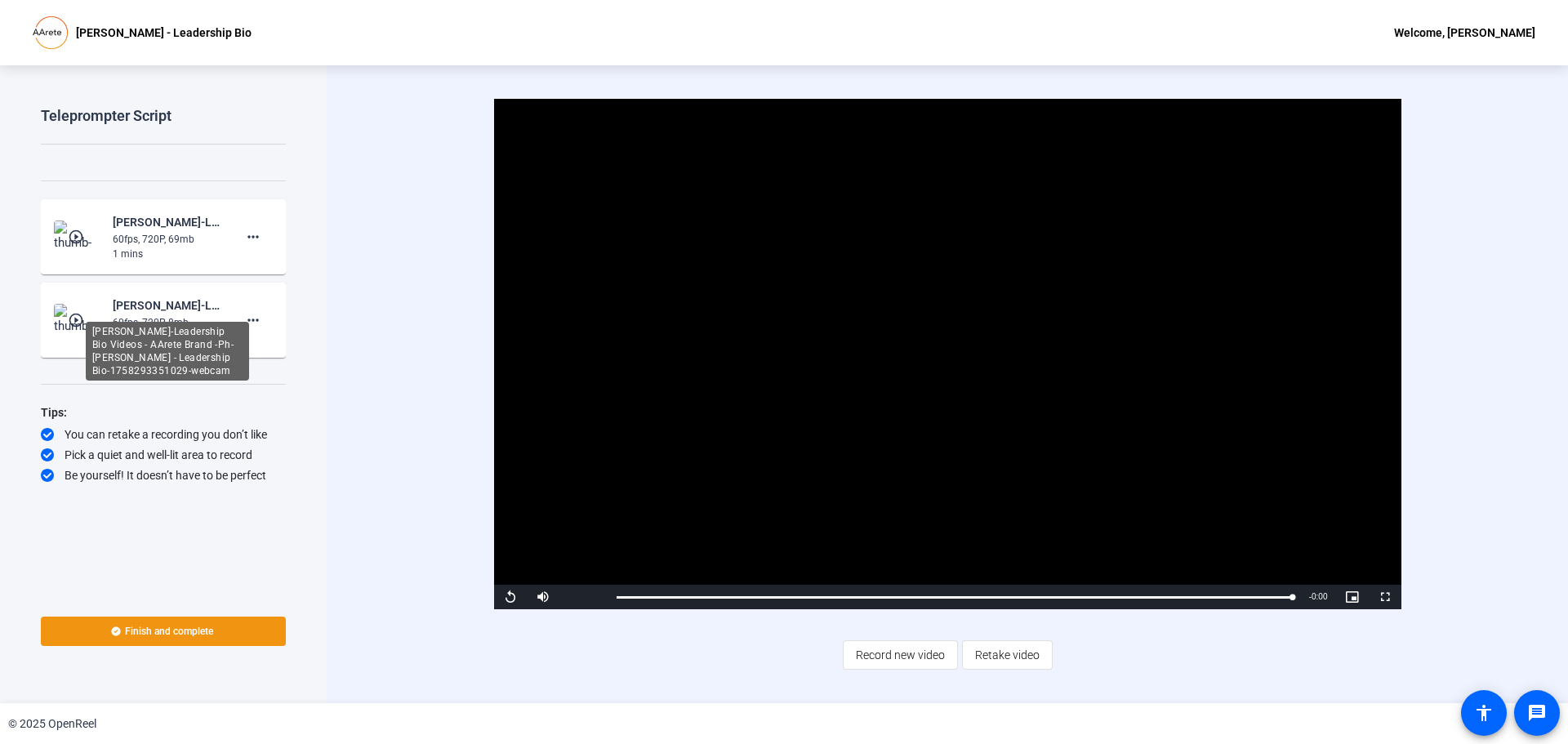
click at [192, 310] on div "[PERSON_NAME]-Leadership Bio Videos - AArete Brand -Ph-[PERSON_NAME] - Leadersh…" at bounding box center [167, 305] width 110 height 20
click at [74, 318] on mat-icon "play_circle_outline" at bounding box center [78, 320] width 20 height 16
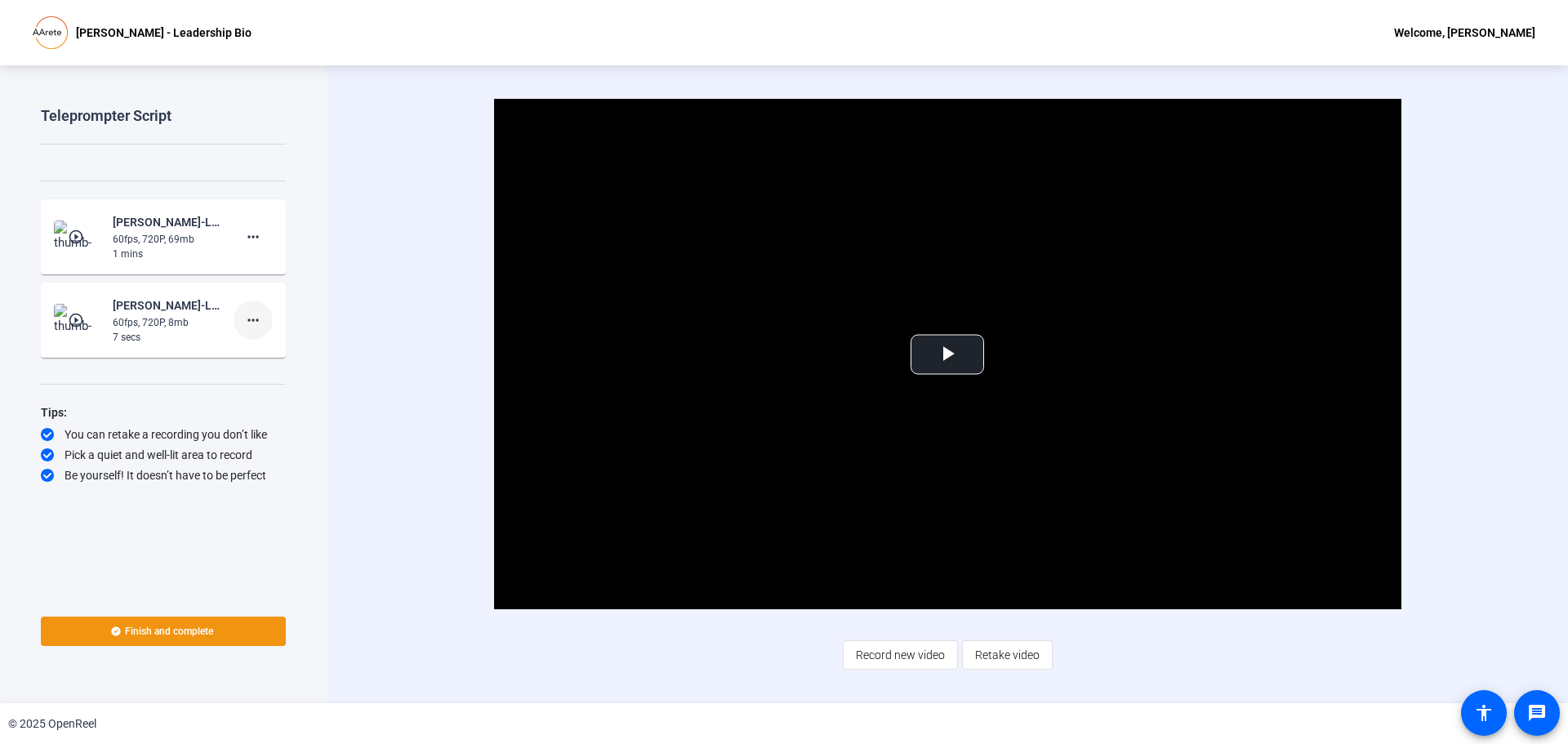
click at [252, 323] on mat-icon "more_horiz" at bounding box center [253, 320] width 20 height 20
click at [257, 352] on span "Delete clip" at bounding box center [279, 354] width 65 height 20
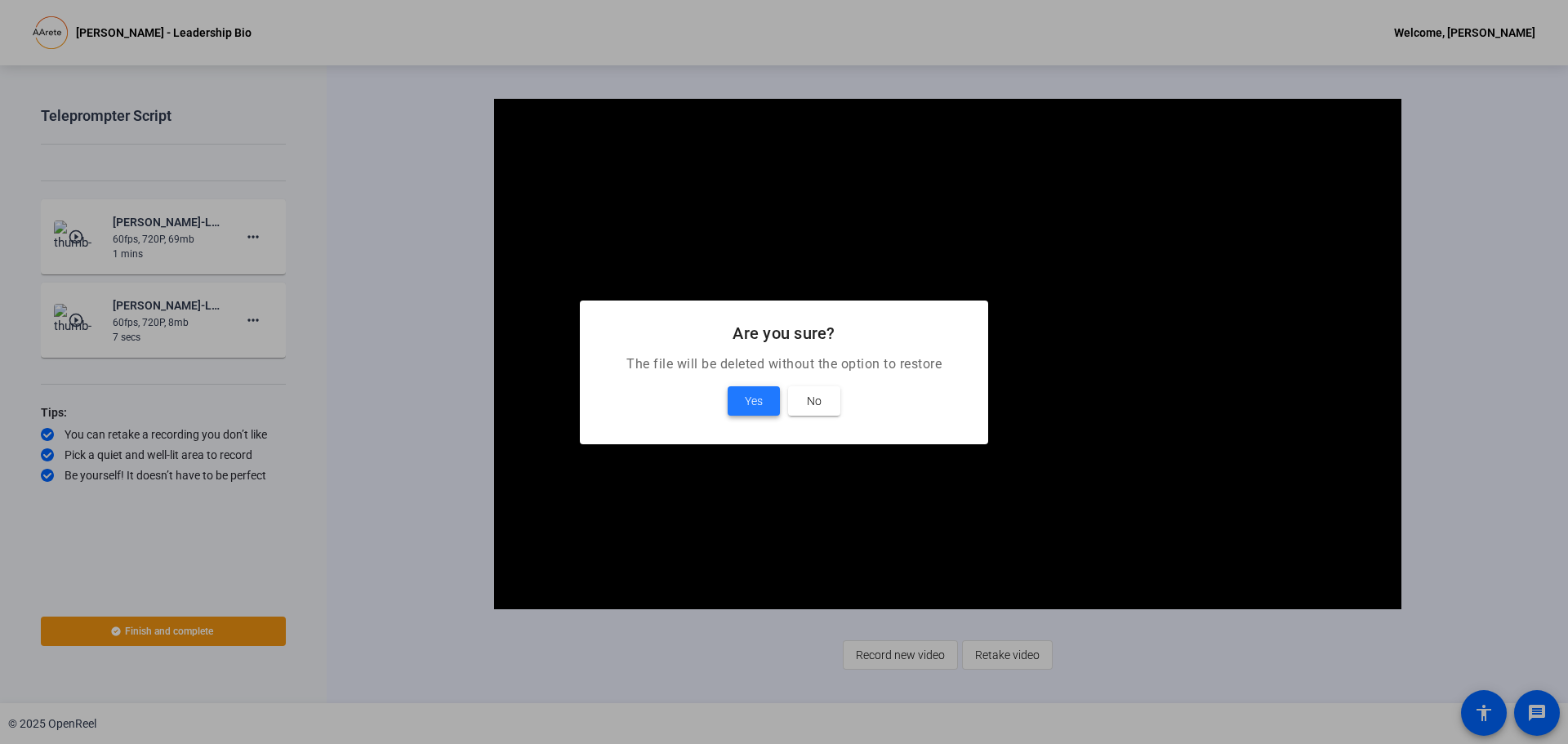
click at [753, 405] on span "Yes" at bounding box center [754, 401] width 18 height 20
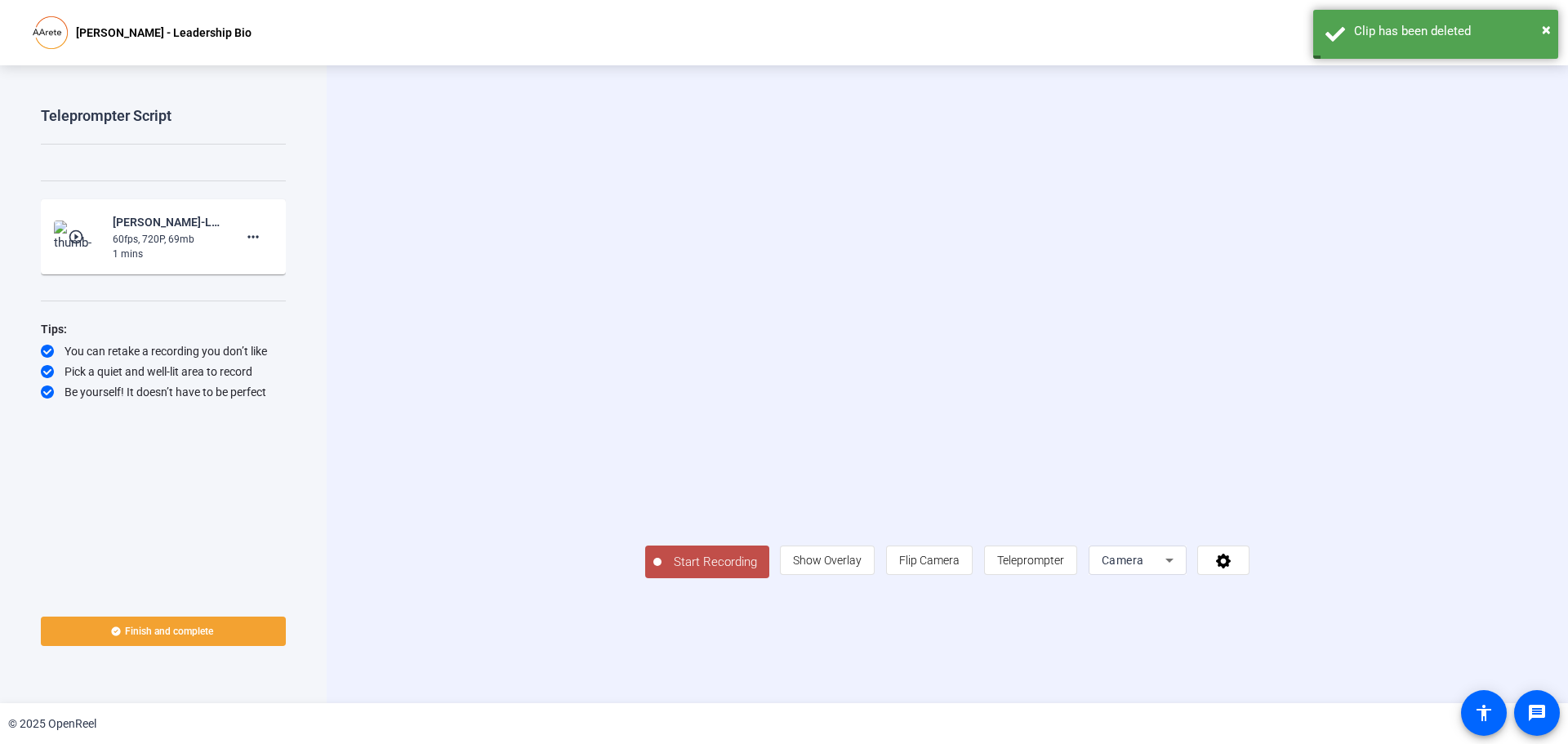
click at [210, 630] on span "Finish and complete" at bounding box center [169, 631] width 88 height 13
